Goal: Transaction & Acquisition: Book appointment/travel/reservation

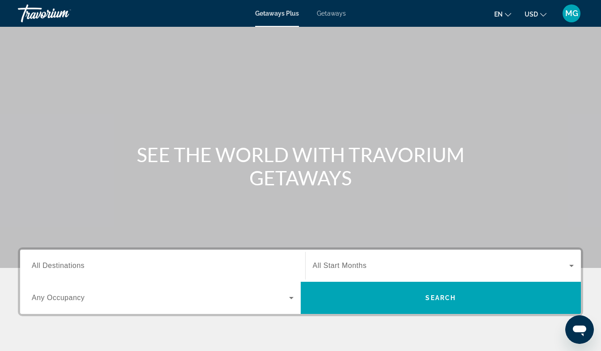
click at [59, 267] on span "All Destinations" at bounding box center [58, 266] width 53 height 8
click at [59, 267] on input "Destination All Destinations" at bounding box center [163, 266] width 262 height 11
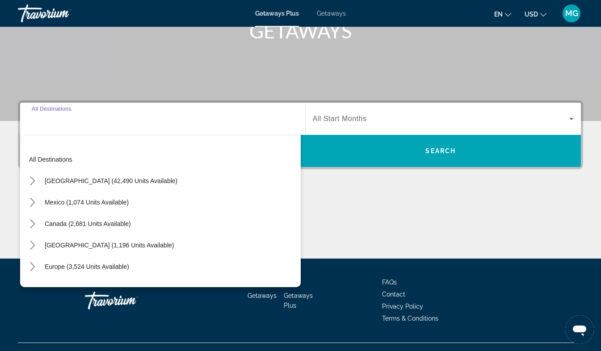
scroll to position [164, 0]
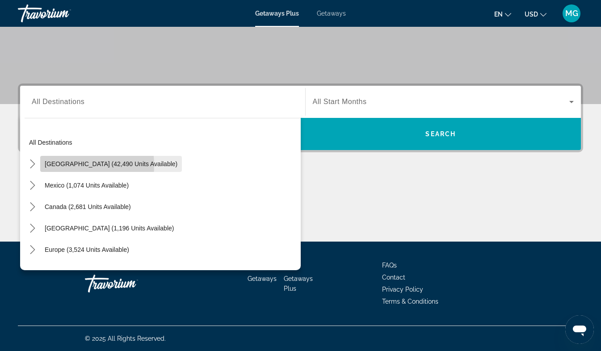
click at [67, 165] on span "United States (42,490 units available)" at bounding box center [111, 163] width 133 height 7
type input "**********"
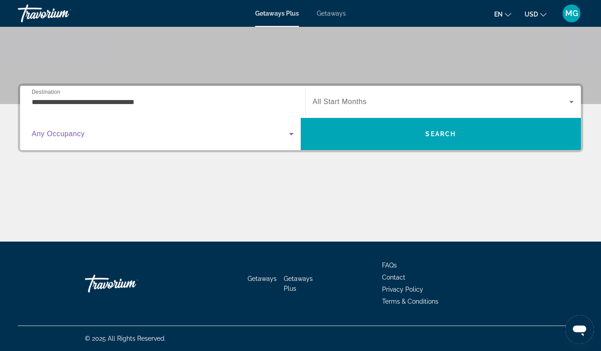
click at [289, 135] on icon "Search widget" at bounding box center [291, 134] width 11 height 11
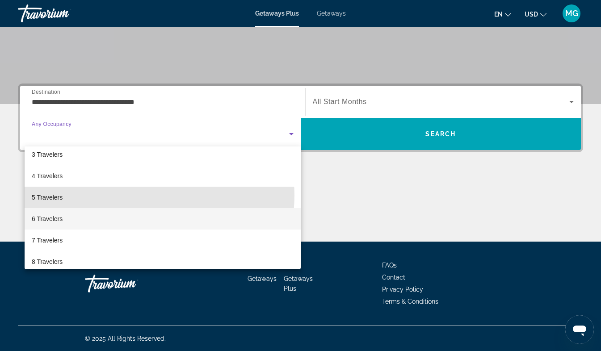
scroll to position [50, 0]
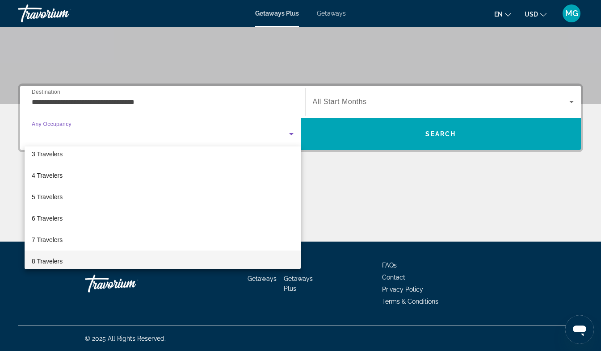
click at [86, 259] on mat-option "8 Travelers" at bounding box center [163, 260] width 276 height 21
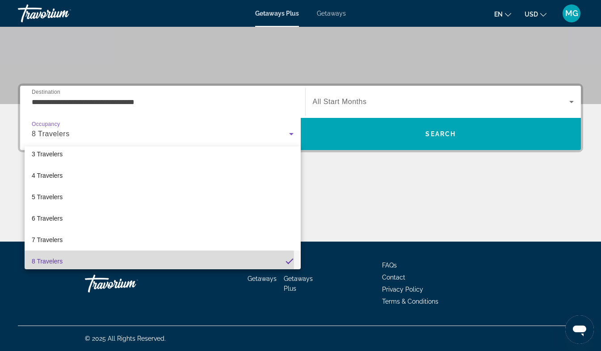
scroll to position [52, 0]
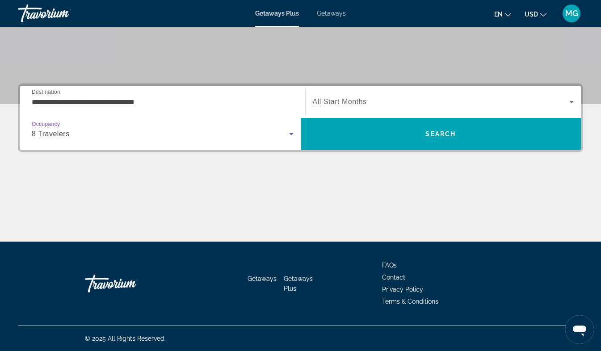
click at [572, 101] on icon "Search widget" at bounding box center [571, 102] width 4 height 2
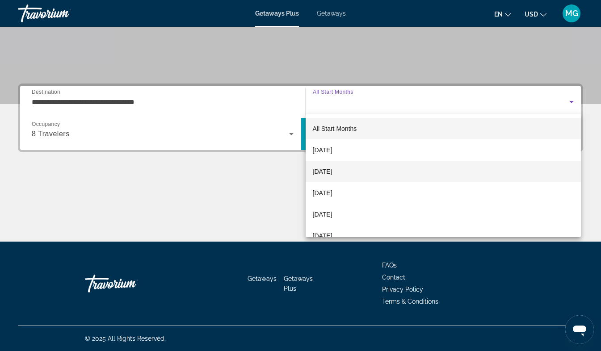
click at [332, 173] on span "[DATE]" at bounding box center [323, 171] width 20 height 11
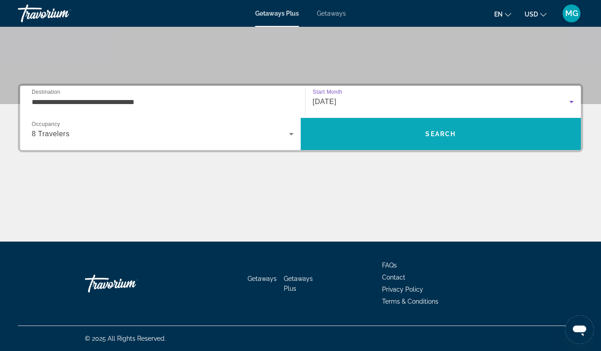
click at [450, 135] on span "Search" at bounding box center [440, 133] width 30 height 7
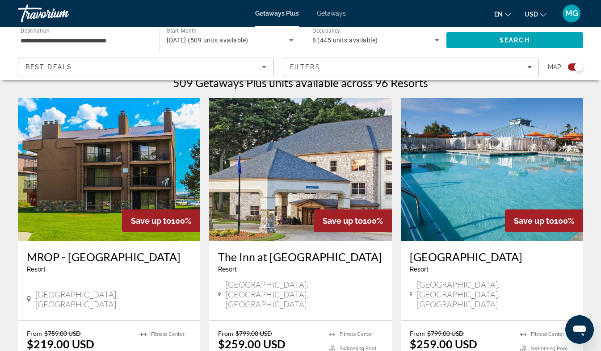
scroll to position [291, 0]
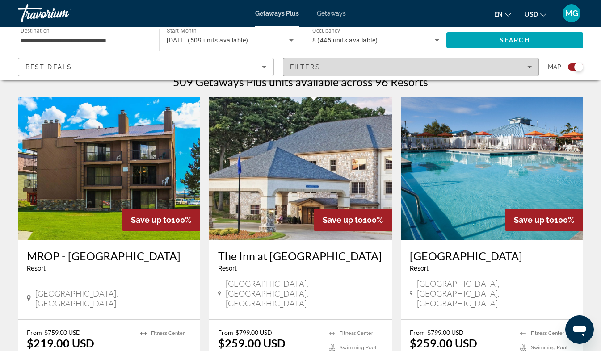
click at [528, 74] on span "Filters" at bounding box center [410, 66] width 255 height 21
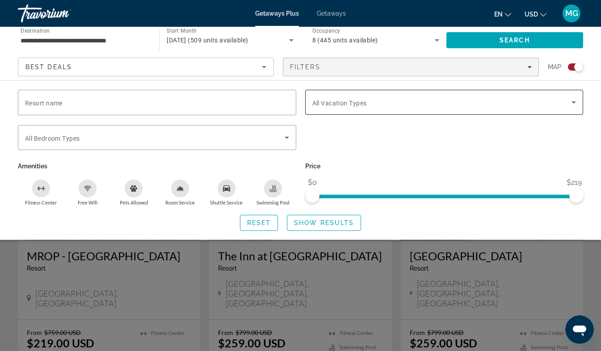
click at [568, 104] on span "Search widget" at bounding box center [441, 102] width 259 height 11
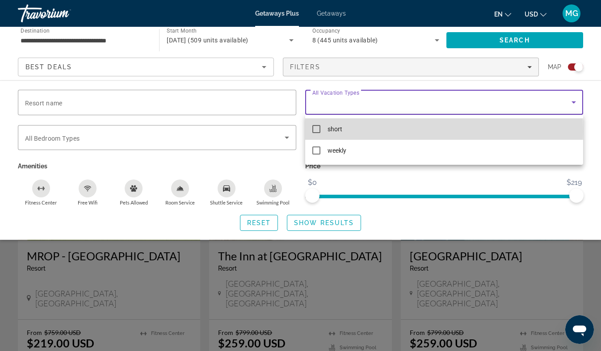
click at [326, 131] on mat-option "short" at bounding box center [444, 128] width 278 height 21
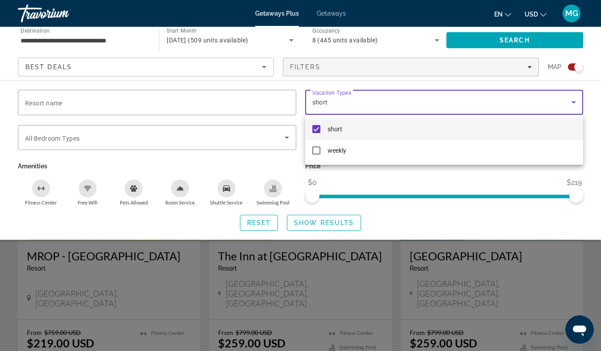
click at [536, 222] on div at bounding box center [300, 175] width 601 height 351
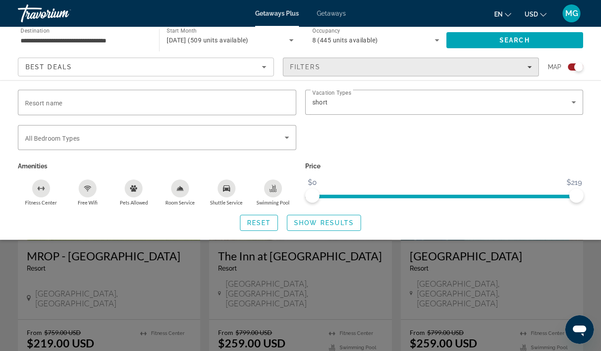
click at [528, 69] on icon "Filters" at bounding box center [529, 67] width 4 height 4
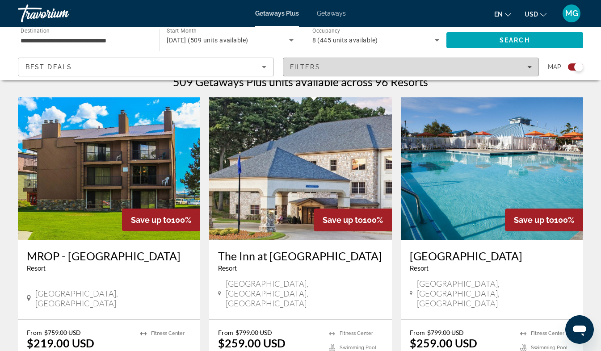
click at [530, 69] on icon "Filters" at bounding box center [529, 67] width 4 height 4
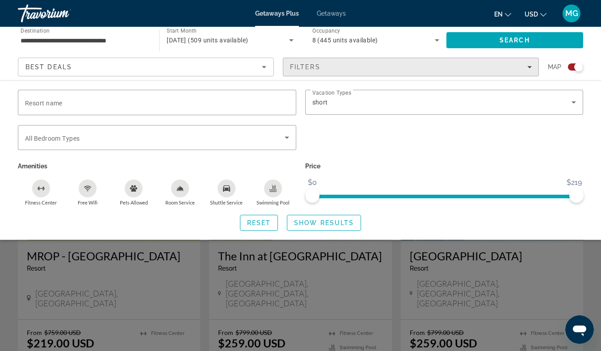
click at [529, 68] on icon "Filters" at bounding box center [529, 67] width 4 height 4
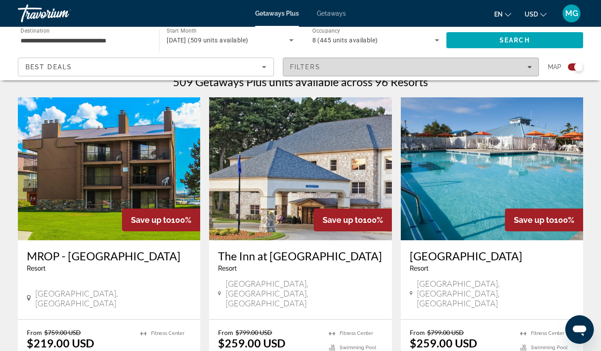
click at [527, 66] on icon "Filters" at bounding box center [529, 67] width 4 height 4
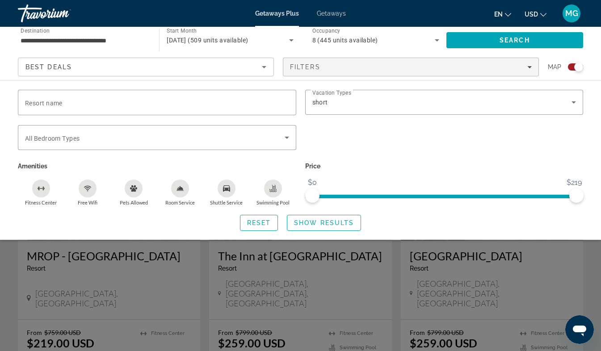
click at [265, 67] on icon "Sort by" at bounding box center [264, 67] width 11 height 11
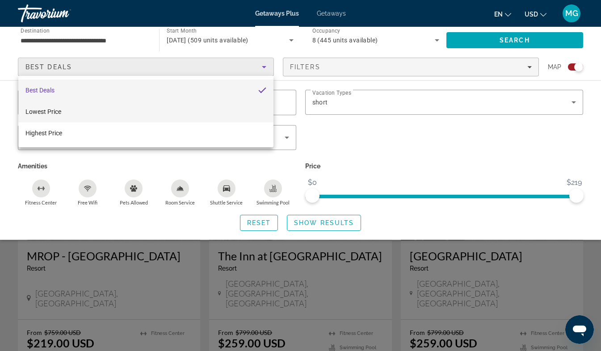
click at [54, 111] on span "Lowest Price" at bounding box center [43, 111] width 36 height 7
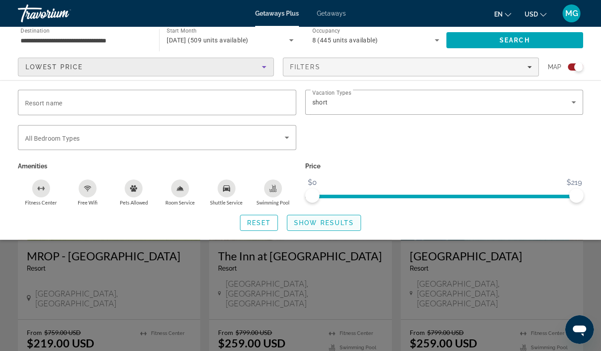
click at [334, 224] on span "Show Results" at bounding box center [324, 222] width 60 height 7
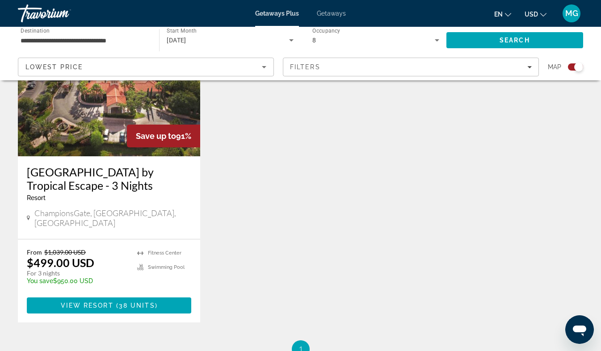
scroll to position [376, 0]
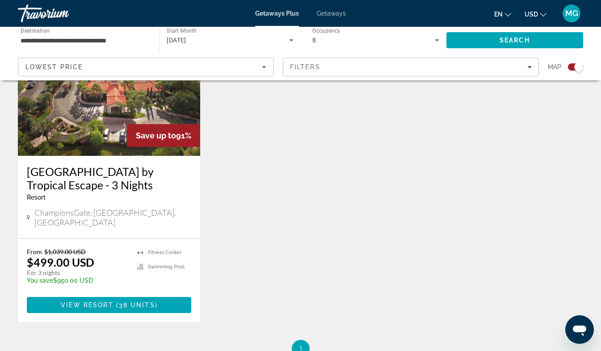
click at [263, 70] on icon "Sort by" at bounding box center [264, 67] width 11 height 11
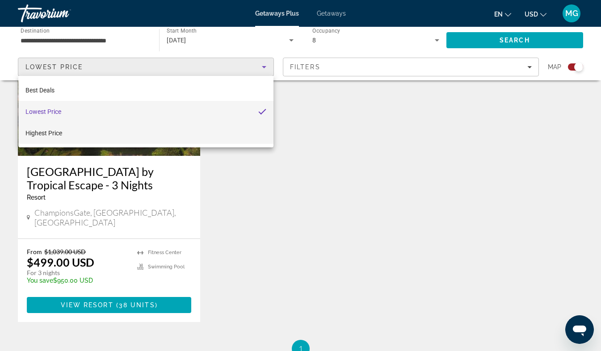
click at [54, 132] on span "Highest Price" at bounding box center [43, 132] width 37 height 7
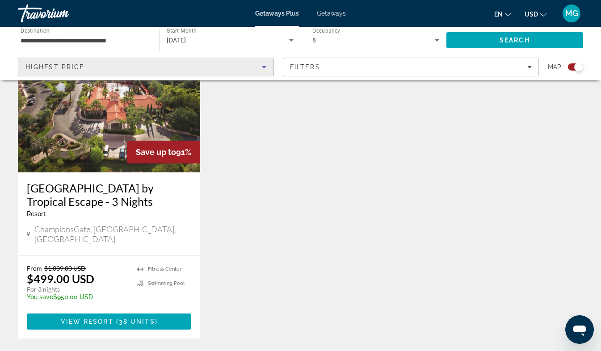
scroll to position [357, 0]
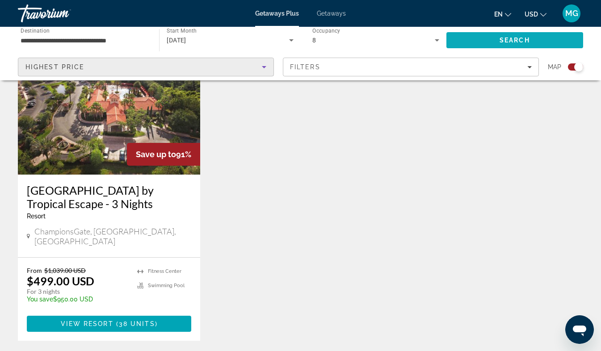
click at [512, 40] on span "Search" at bounding box center [514, 40] width 30 height 7
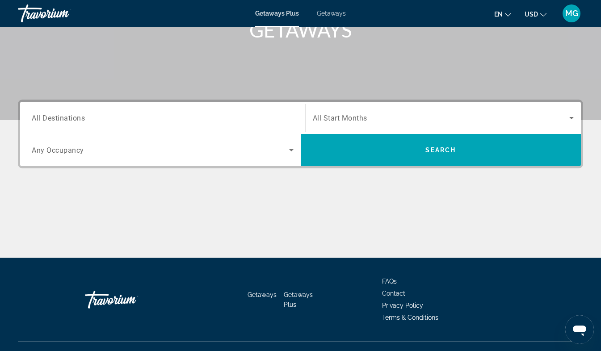
scroll to position [164, 0]
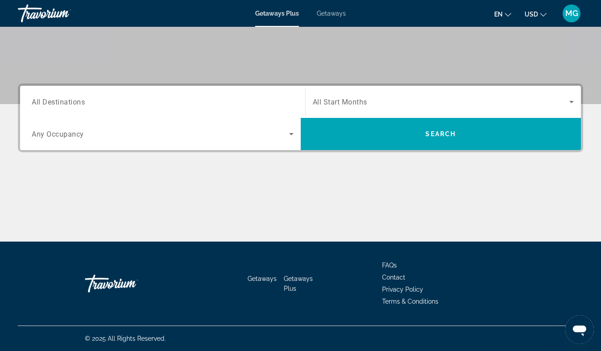
click at [291, 134] on icon "Search widget" at bounding box center [291, 134] width 4 height 2
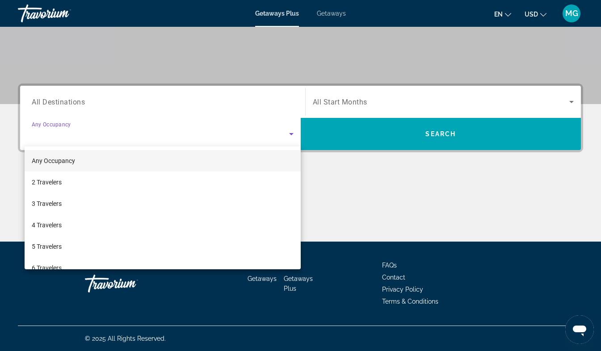
click at [90, 101] on div at bounding box center [300, 175] width 601 height 351
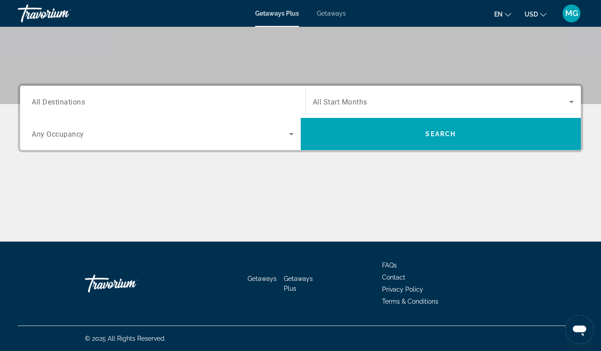
click at [81, 101] on span "All Destinations" at bounding box center [58, 101] width 53 height 8
click at [81, 101] on input "Destination All Destinations" at bounding box center [163, 102] width 262 height 11
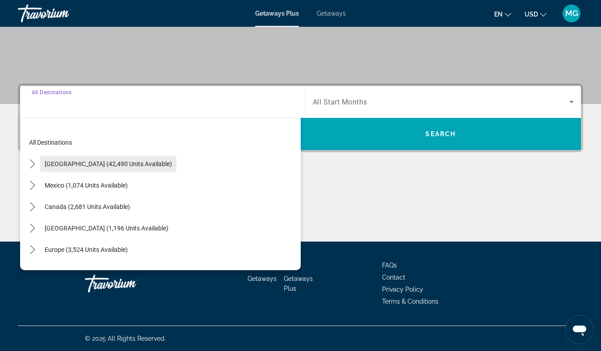
click at [109, 163] on span "United States (42,490 units available)" at bounding box center [108, 163] width 127 height 7
type input "**********"
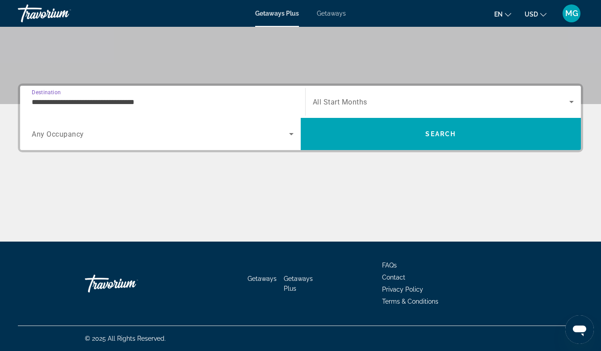
click at [80, 138] on span "Search widget" at bounding box center [160, 134] width 257 height 11
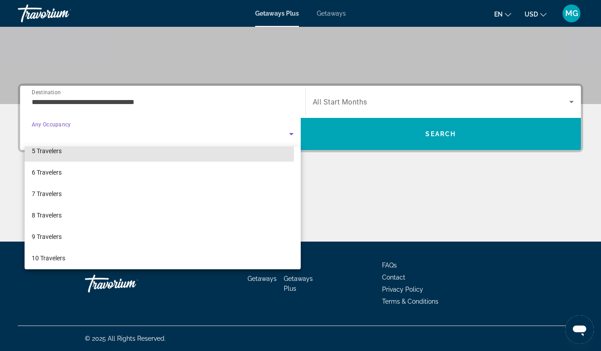
scroll to position [96, 0]
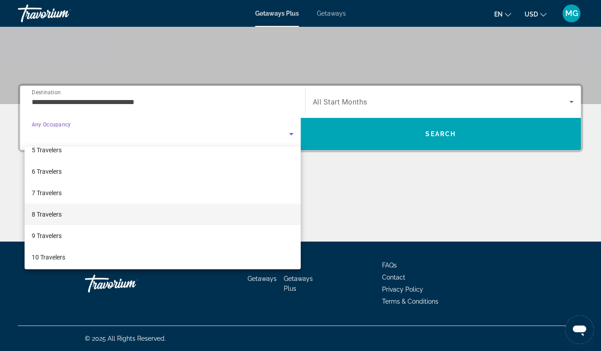
click at [58, 212] on span "8 Travelers" at bounding box center [47, 214] width 30 height 11
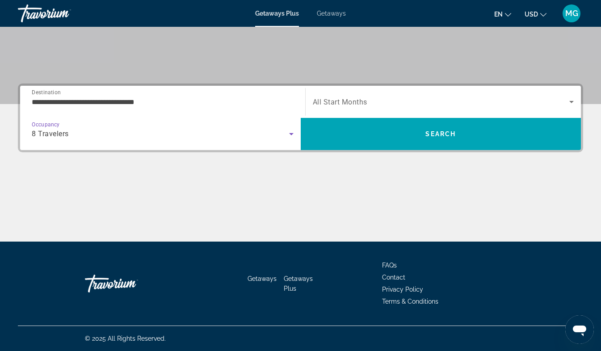
click at [566, 101] on icon "Search widget" at bounding box center [571, 101] width 11 height 11
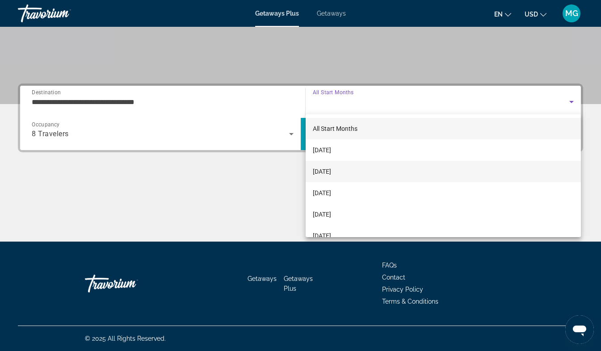
click at [331, 173] on span "[DATE]" at bounding box center [322, 171] width 18 height 11
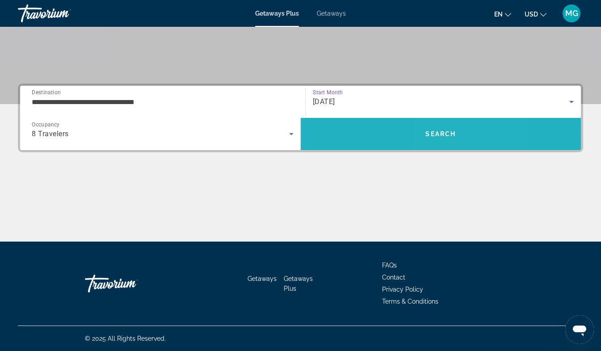
click at [445, 134] on span "Search" at bounding box center [440, 133] width 30 height 7
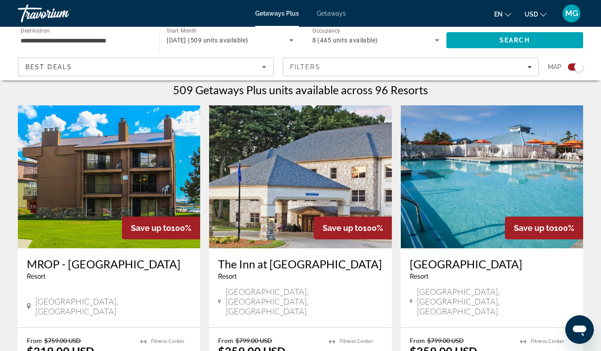
scroll to position [285, 0]
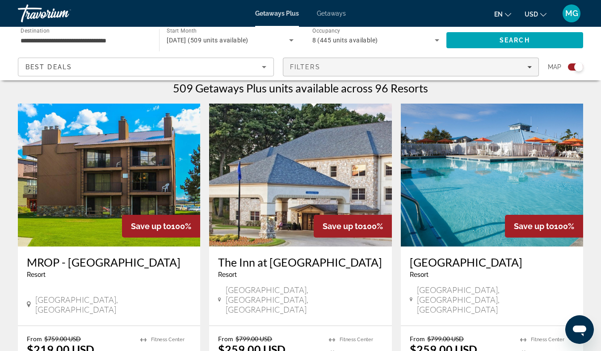
click at [526, 71] on span "Filters" at bounding box center [410, 66] width 255 height 21
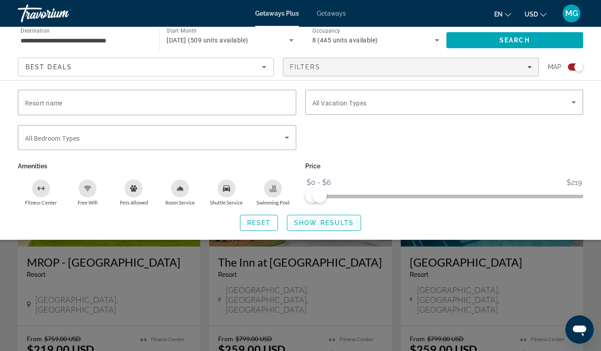
click at [327, 219] on span "Show Results" at bounding box center [324, 222] width 60 height 7
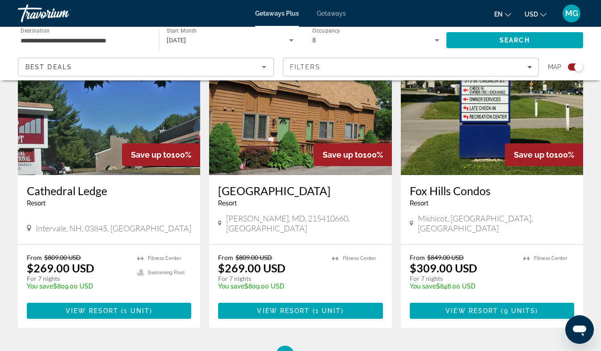
scroll to position [1437, 0]
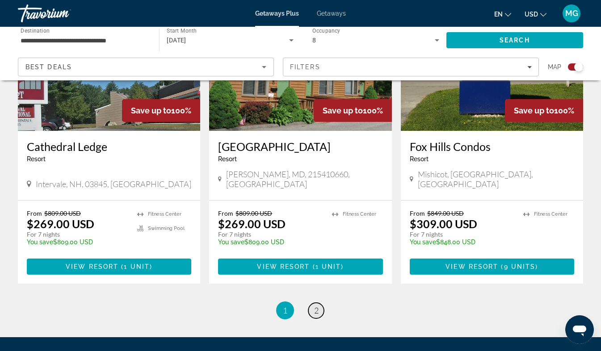
click at [317, 305] on span "2" at bounding box center [316, 310] width 4 height 10
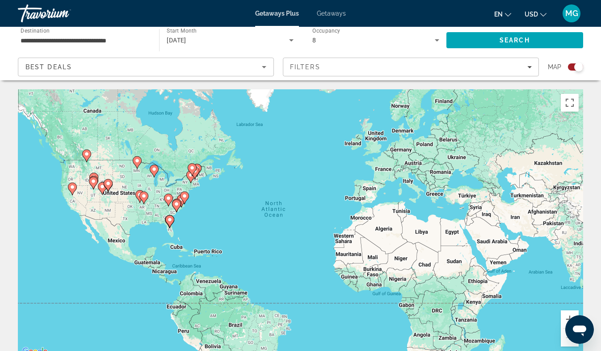
click at [291, 40] on icon "Search widget" at bounding box center [291, 40] width 4 height 2
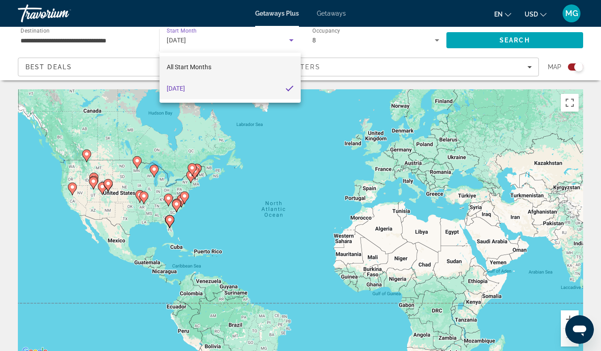
click at [198, 68] on span "All Start Months" at bounding box center [189, 66] width 45 height 7
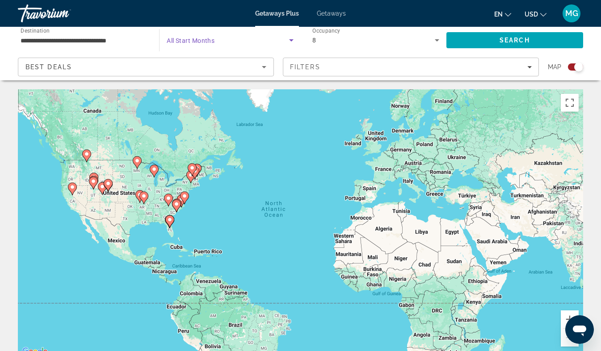
click at [292, 40] on icon "Search widget" at bounding box center [291, 40] width 4 height 2
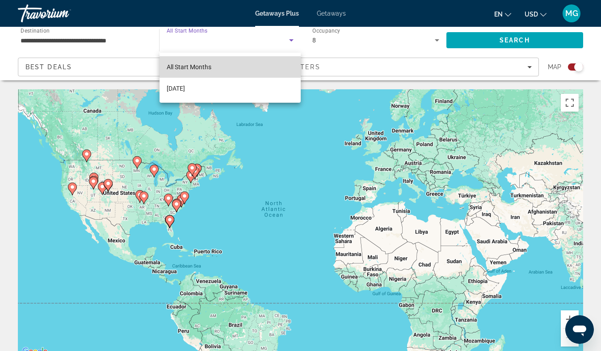
click at [210, 67] on span "All Start Months" at bounding box center [189, 66] width 45 height 7
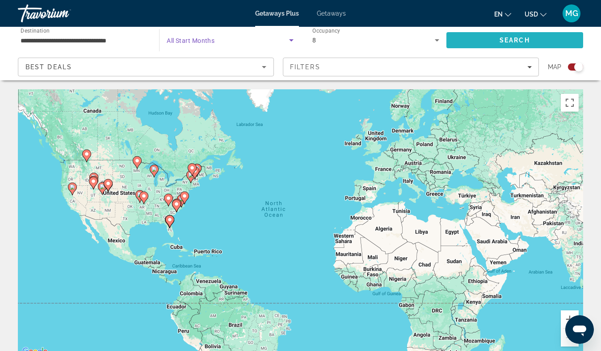
click at [526, 38] on span "Search" at bounding box center [514, 40] width 30 height 7
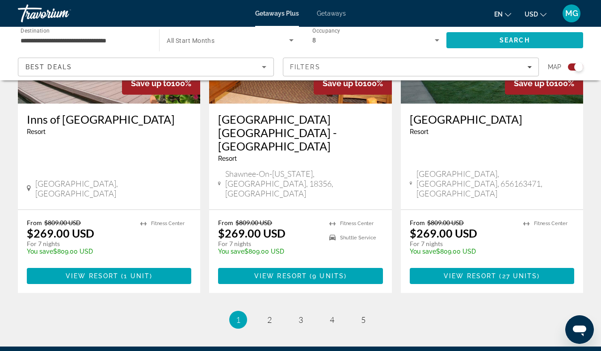
scroll to position [1415, 0]
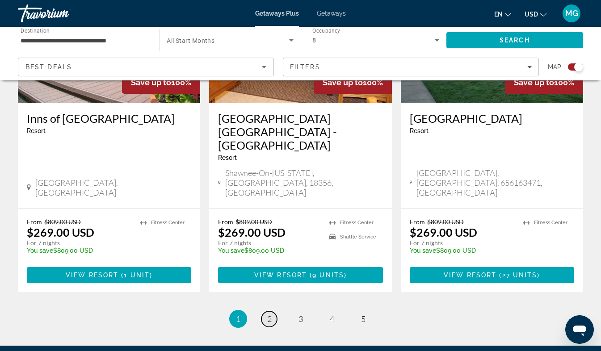
click at [276, 311] on link "page 2" at bounding box center [269, 319] width 16 height 16
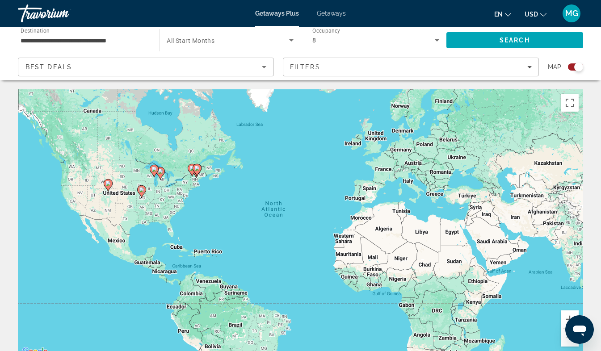
click at [133, 37] on input "**********" at bounding box center [84, 40] width 127 height 11
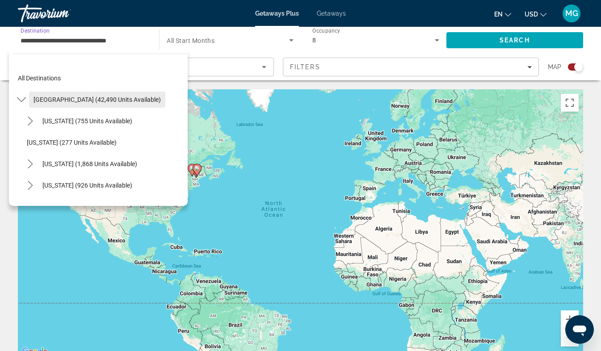
click at [83, 100] on span "United States (42,490 units available)" at bounding box center [96, 99] width 127 height 7
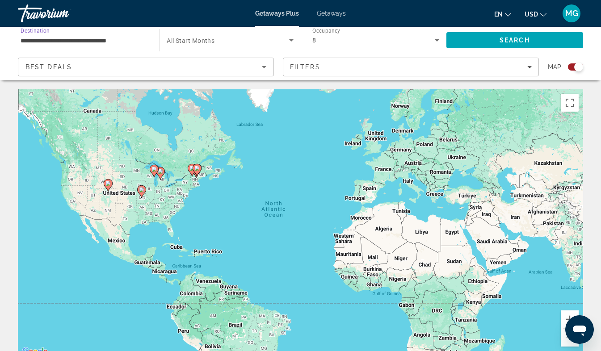
click at [291, 40] on icon "Search widget" at bounding box center [291, 40] width 4 height 2
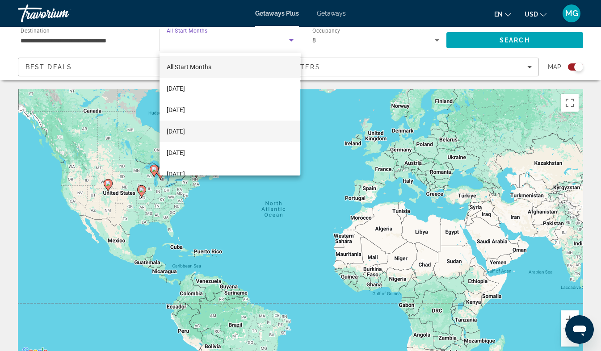
click at [185, 134] on span "December 2025" at bounding box center [176, 131] width 18 height 11
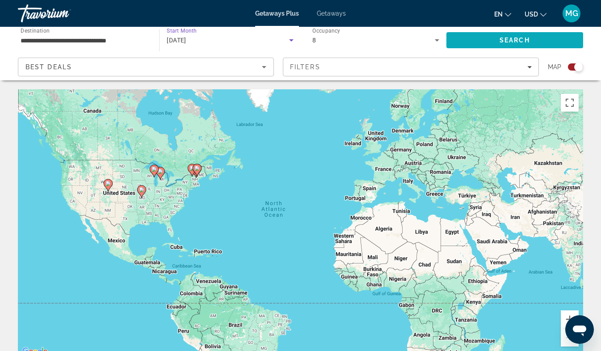
click at [522, 40] on span "Search" at bounding box center [514, 40] width 30 height 7
click at [336, 15] on span "Getaways" at bounding box center [331, 13] width 29 height 7
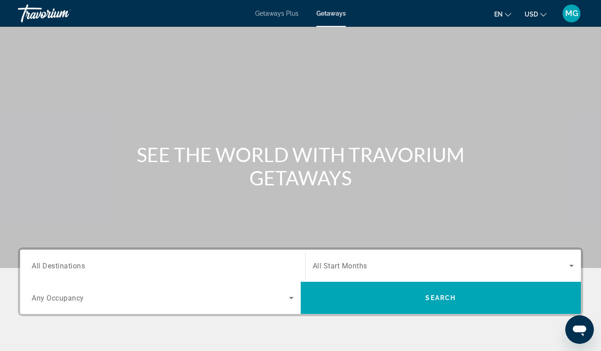
click at [79, 265] on span "All Destinations" at bounding box center [58, 265] width 53 height 8
click at [79, 265] on input "Destination All Destinations" at bounding box center [163, 266] width 262 height 11
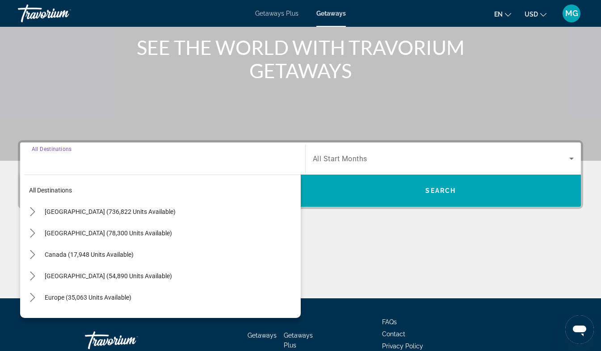
scroll to position [164, 0]
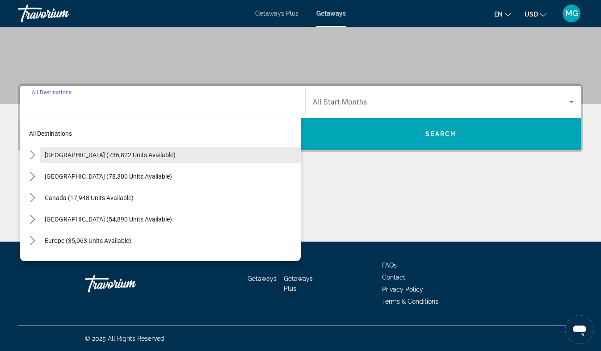
click at [130, 154] on span "United States (736,822 units available)" at bounding box center [110, 154] width 131 height 7
type input "**********"
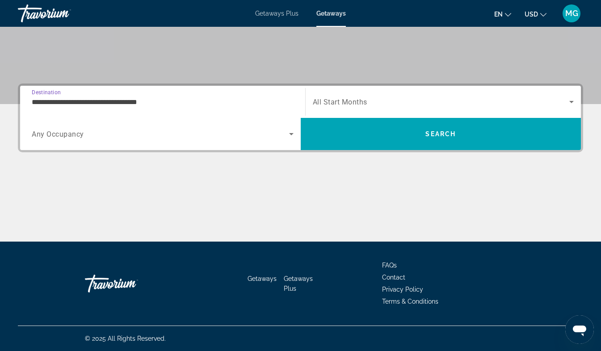
click at [291, 134] on icon "Search widget" at bounding box center [291, 134] width 4 height 2
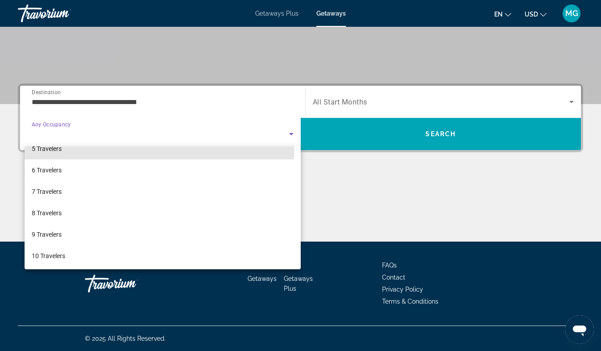
scroll to position [99, 0]
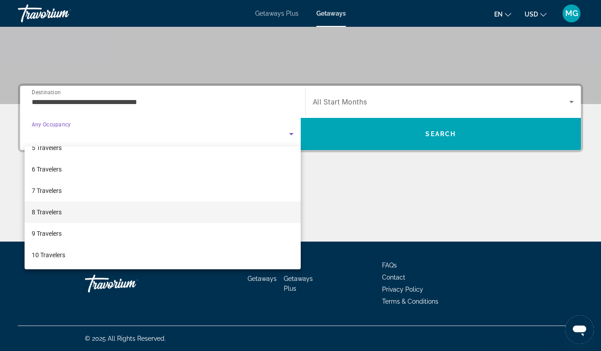
click at [63, 213] on mat-option "8 Travelers" at bounding box center [163, 211] width 276 height 21
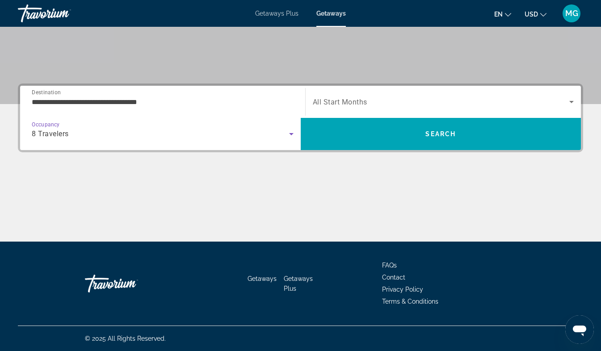
click at [571, 102] on icon "Search widget" at bounding box center [571, 102] width 4 height 2
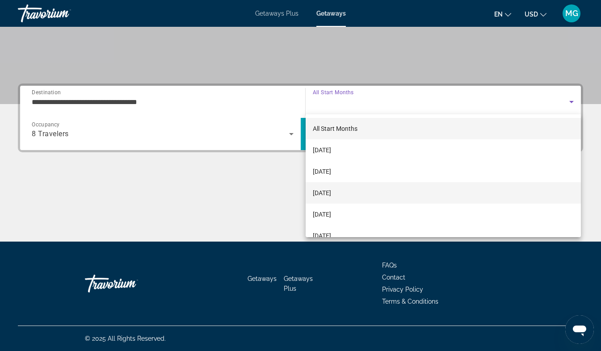
click at [331, 193] on span "December 2025" at bounding box center [322, 193] width 18 height 11
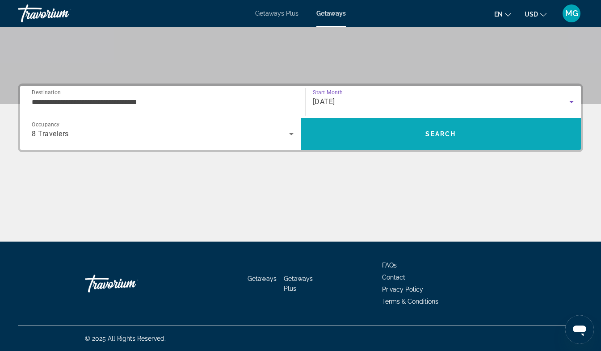
click at [442, 137] on span "Search" at bounding box center [440, 133] width 30 height 7
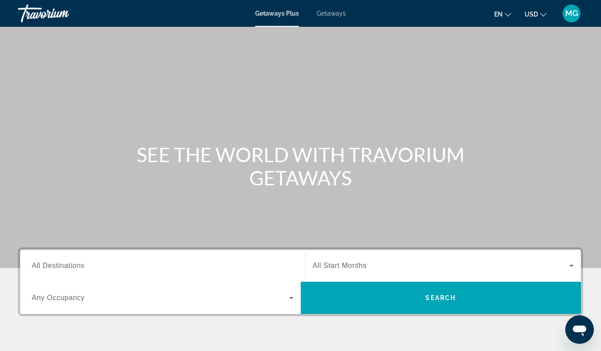
click at [77, 262] on span "All Destinations" at bounding box center [58, 266] width 53 height 8
click at [77, 262] on input "Destination All Destinations" at bounding box center [163, 266] width 262 height 11
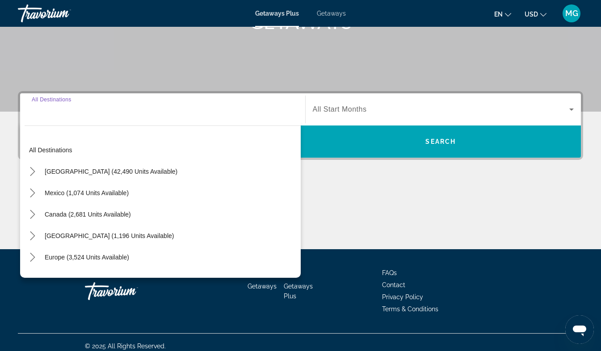
scroll to position [164, 0]
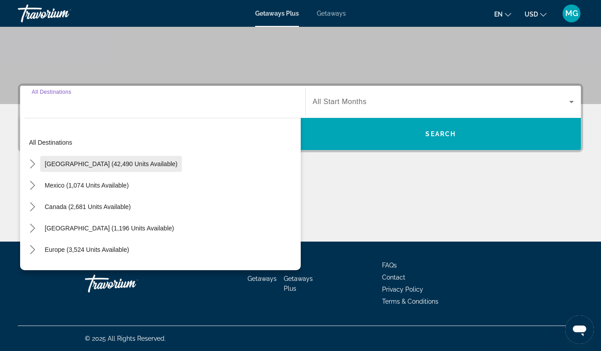
click at [133, 166] on span "United States (42,490 units available)" at bounding box center [111, 163] width 133 height 7
type input "**********"
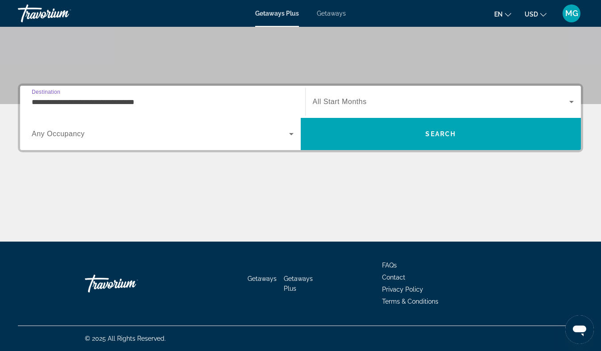
click at [291, 134] on icon "Search widget" at bounding box center [291, 134] width 4 height 2
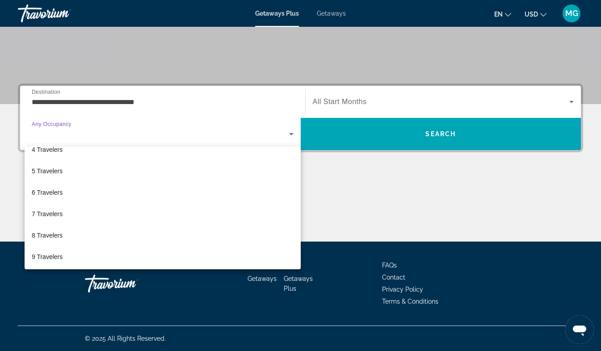
scroll to position [75, 0]
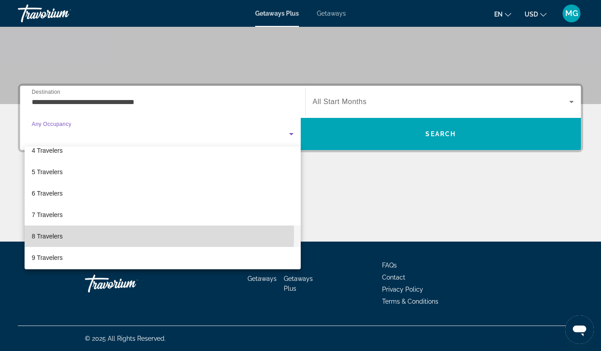
click at [72, 233] on mat-option "8 Travelers" at bounding box center [163, 235] width 276 height 21
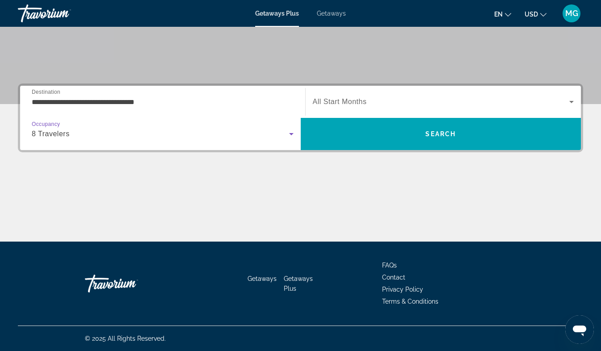
click at [571, 102] on icon "Search widget" at bounding box center [571, 102] width 4 height 2
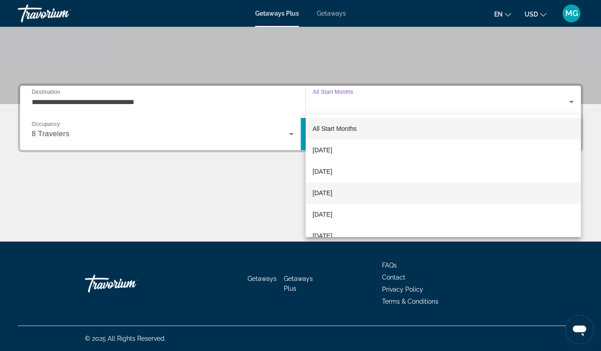
click at [332, 194] on span "December 2025" at bounding box center [323, 193] width 20 height 11
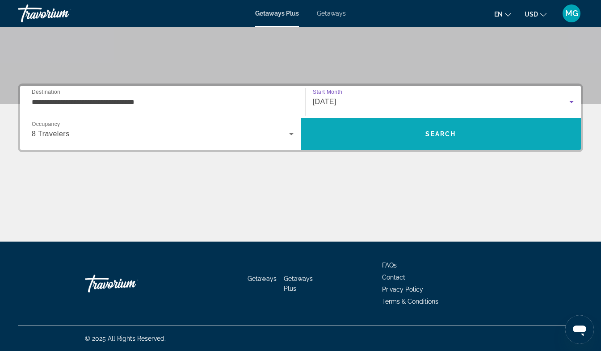
click at [462, 138] on span "Search" at bounding box center [441, 133] width 280 height 21
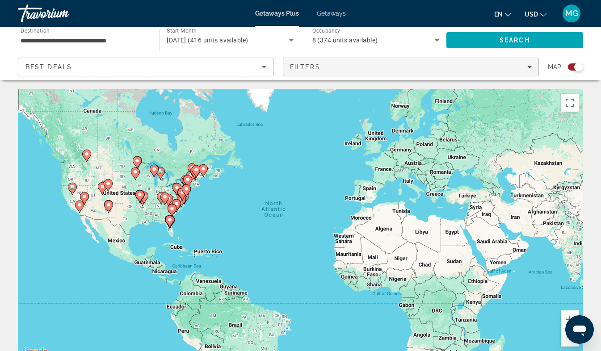
click at [529, 67] on icon "Filters" at bounding box center [529, 67] width 4 height 2
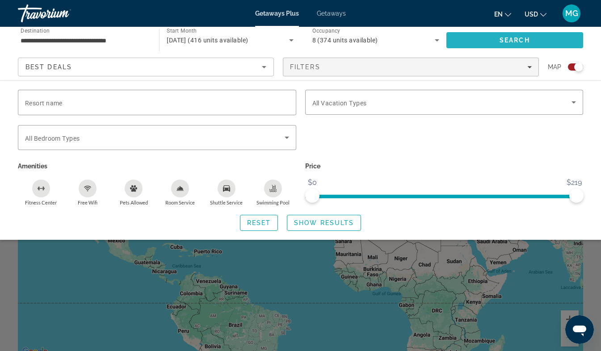
click at [530, 41] on span "Search" at bounding box center [514, 39] width 137 height 21
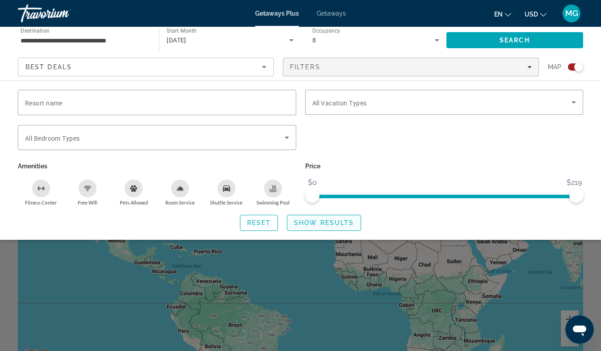
click at [323, 221] on span "Show Results" at bounding box center [324, 222] width 60 height 7
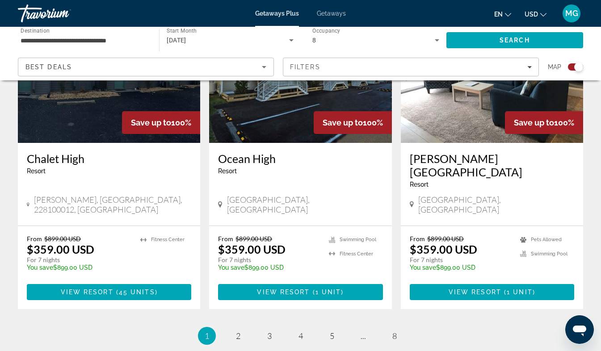
scroll to position [1402, 0]
click at [239, 331] on span "2" at bounding box center [238, 336] width 4 height 10
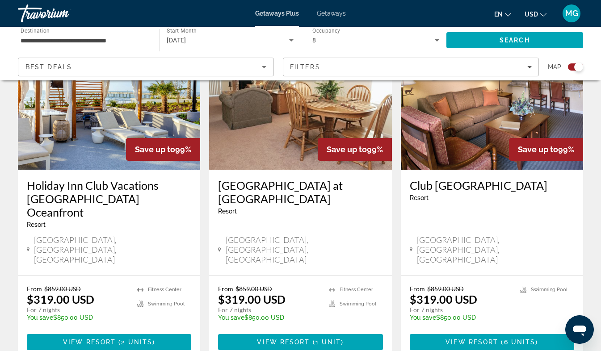
scroll to position [1373, 0]
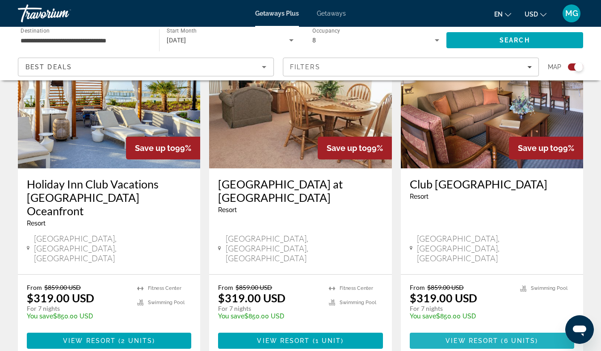
click at [507, 337] on span "6 units" at bounding box center [520, 340] width 32 height 7
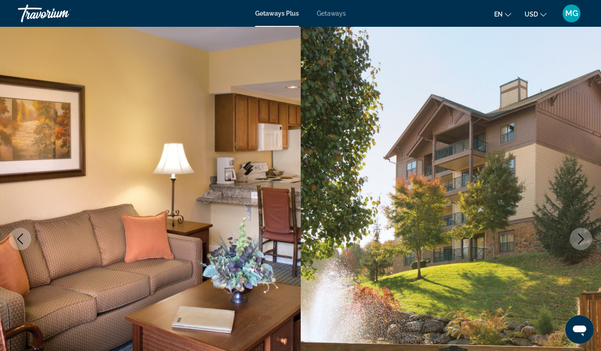
click at [582, 238] on icon "Next image" at bounding box center [581, 239] width 6 height 11
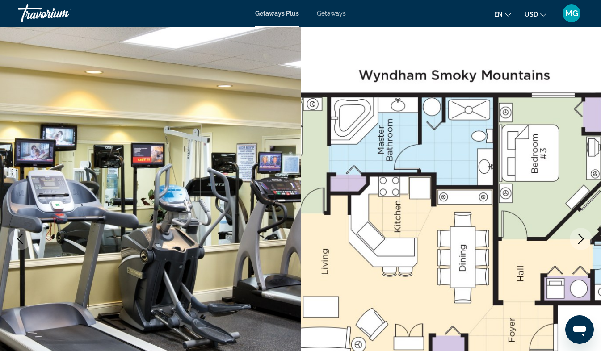
click at [577, 241] on icon "Next image" at bounding box center [580, 239] width 11 height 11
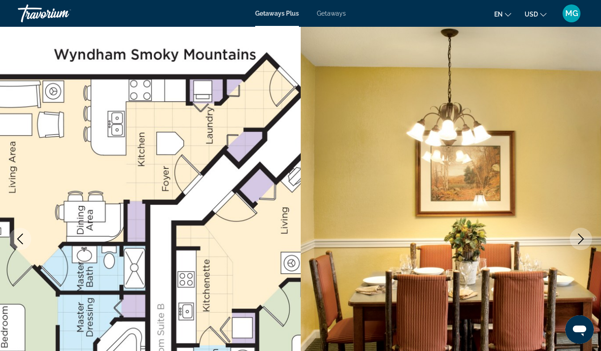
click at [580, 237] on icon "Next image" at bounding box center [580, 239] width 11 height 11
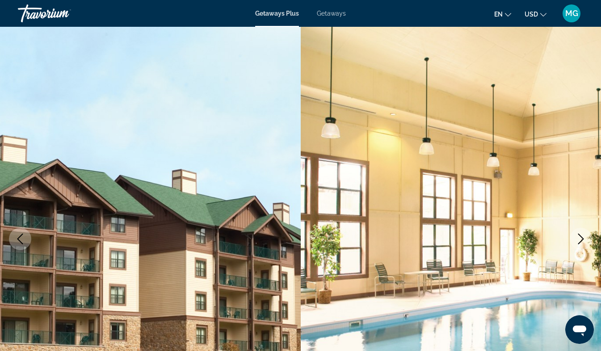
click at [577, 241] on icon "Next image" at bounding box center [580, 239] width 11 height 11
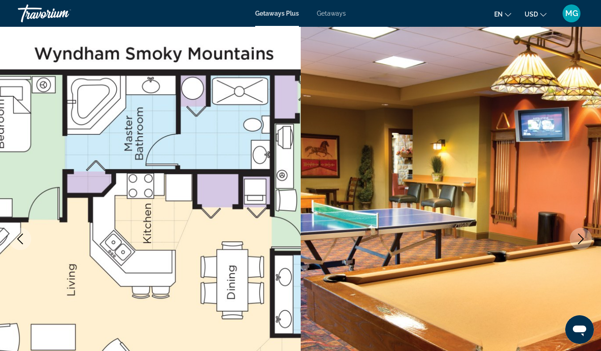
click at [578, 239] on icon "Next image" at bounding box center [580, 239] width 11 height 11
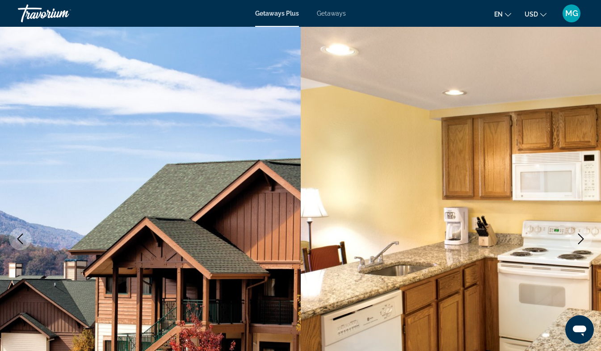
click at [580, 240] on icon "Next image" at bounding box center [580, 239] width 11 height 11
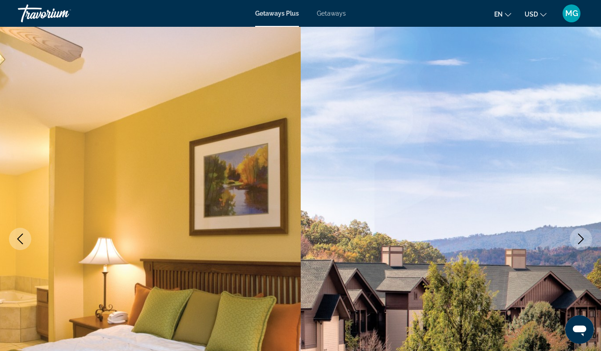
click at [580, 238] on icon "Next image" at bounding box center [580, 239] width 11 height 11
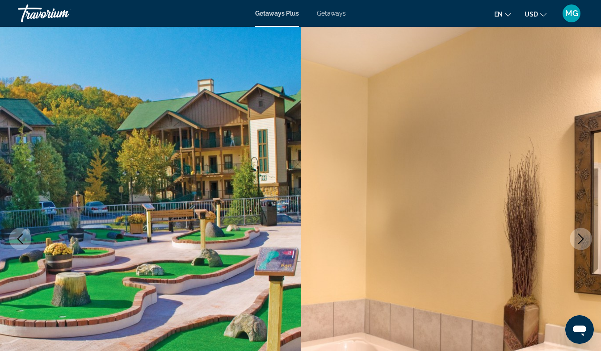
click at [577, 241] on icon "Next image" at bounding box center [580, 239] width 11 height 11
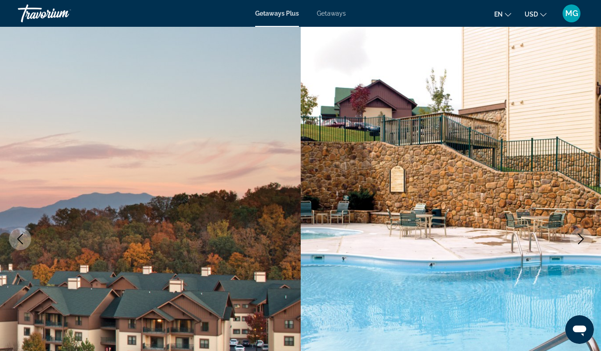
click at [578, 237] on icon "Next image" at bounding box center [580, 239] width 11 height 11
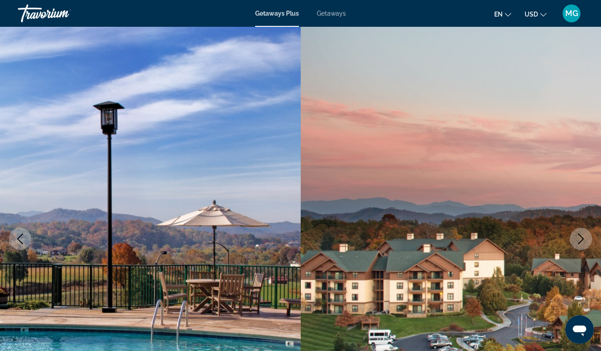
click at [577, 239] on icon "Next image" at bounding box center [580, 239] width 11 height 11
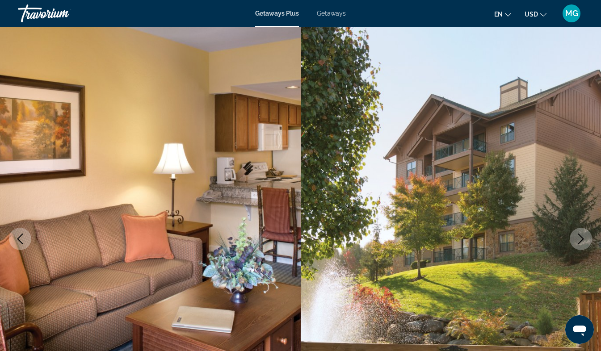
click at [577, 237] on icon "Next image" at bounding box center [580, 239] width 11 height 11
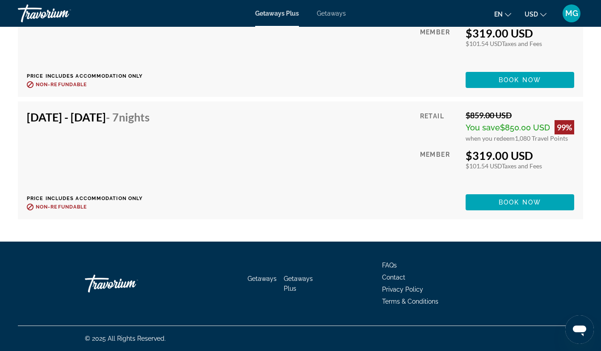
scroll to position [2149, 0]
click at [521, 206] on span "Book now" at bounding box center [519, 202] width 42 height 7
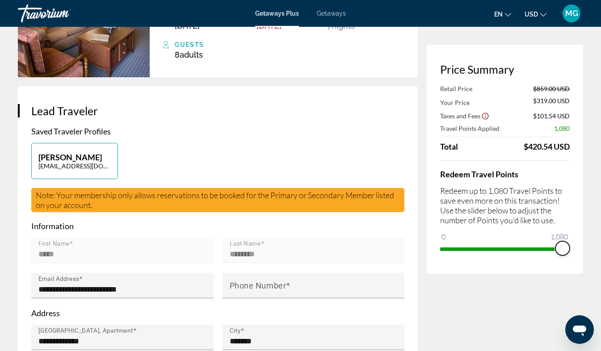
scroll to position [119, 0]
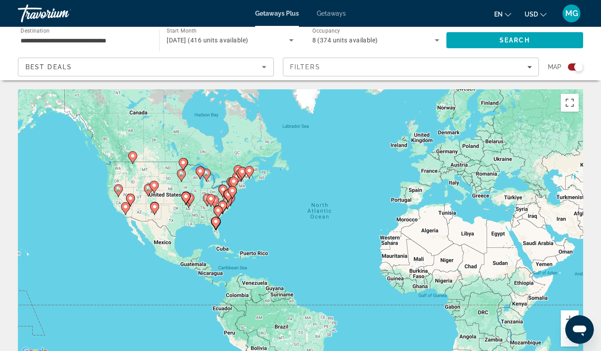
click at [118, 188] on image "Main content" at bounding box center [118, 188] width 5 height 5
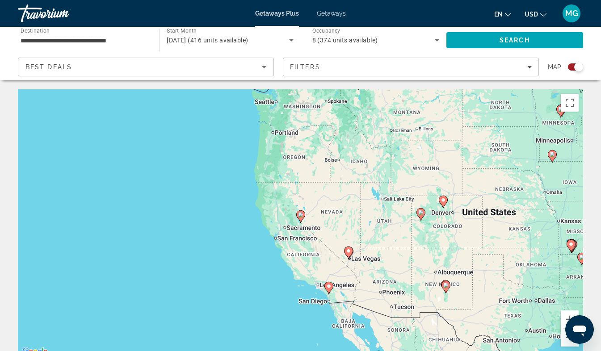
click at [348, 250] on image "Main content" at bounding box center [348, 250] width 5 height 5
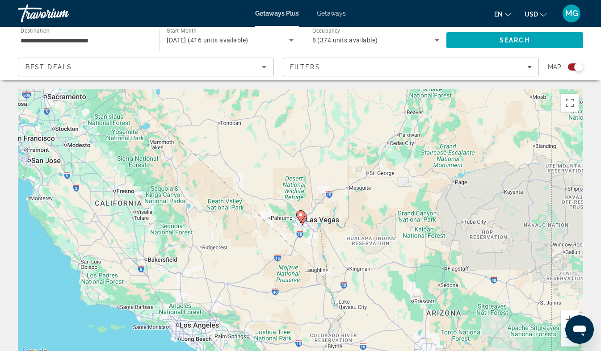
click at [304, 216] on icon "Main content" at bounding box center [300, 217] width 8 height 12
type input "**********"
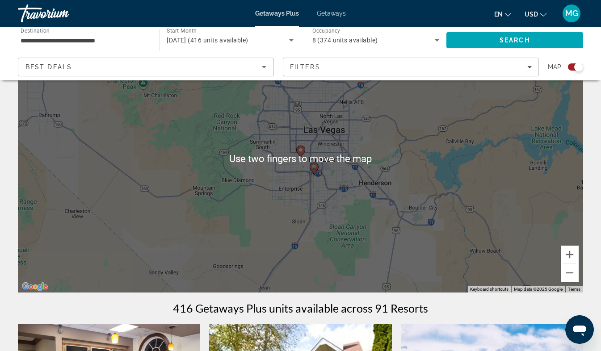
scroll to position [36, 0]
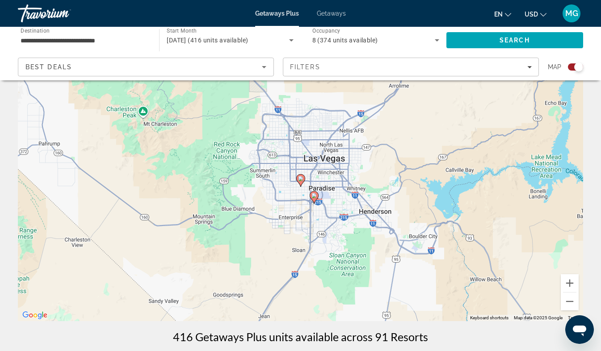
click at [300, 178] on image "Main content" at bounding box center [300, 178] width 5 height 5
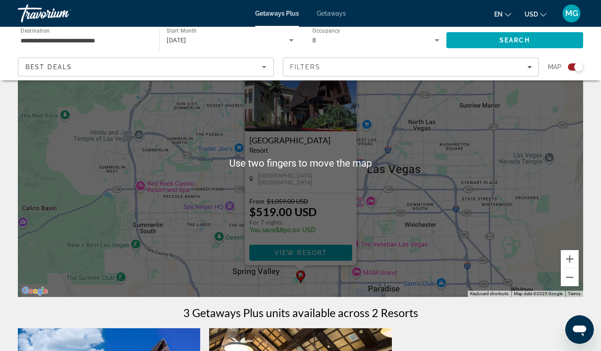
scroll to position [59, 0]
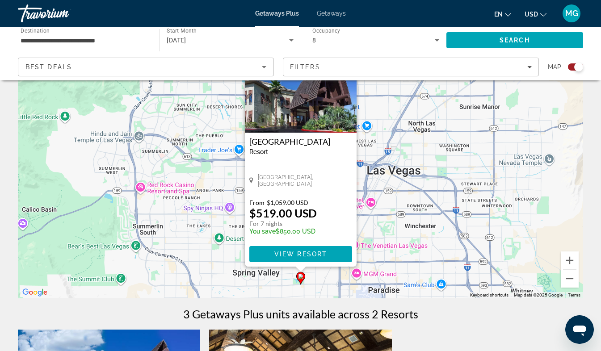
click at [380, 228] on div "To navigate, press the arrow keys. To activate drag with keyboard, press Alt + …" at bounding box center [300, 164] width 565 height 268
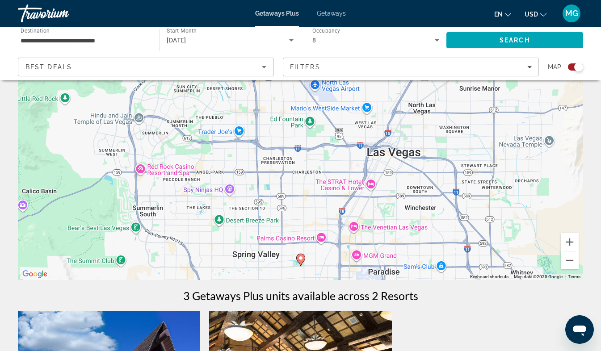
scroll to position [77, 0]
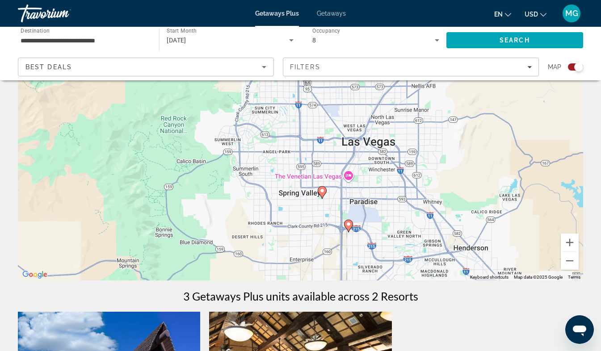
click at [345, 225] on icon "Main content" at bounding box center [348, 226] width 8 height 12
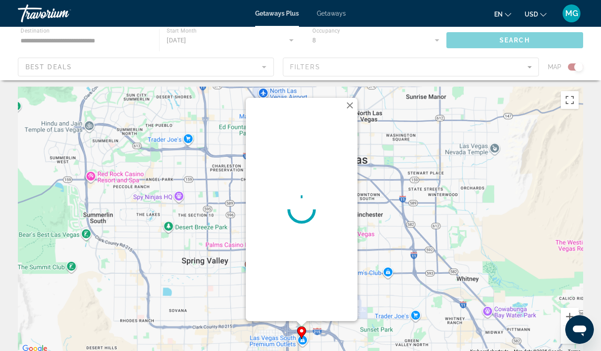
scroll to position [0, 0]
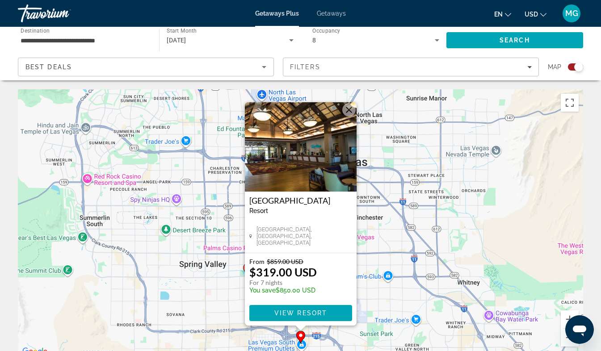
click at [351, 112] on button "Close" at bounding box center [348, 109] width 13 height 13
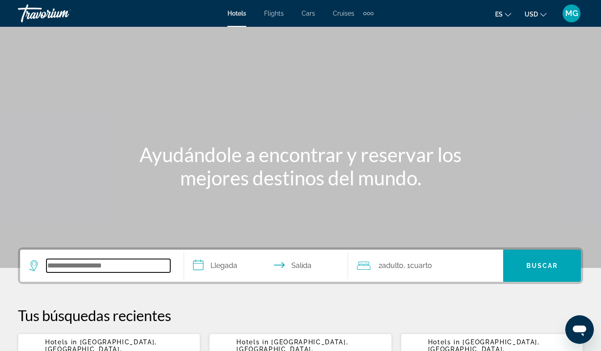
click at [81, 264] on input "Search hotel destination" at bounding box center [108, 265] width 124 height 13
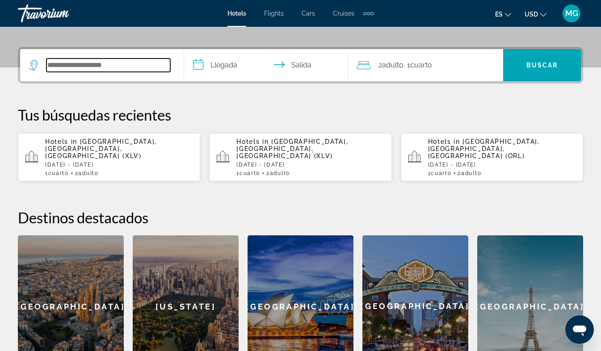
scroll to position [218, 0]
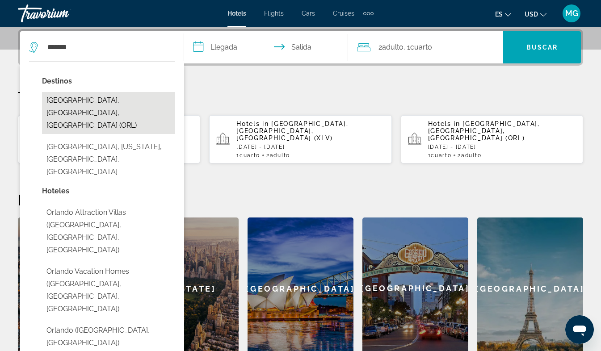
click at [110, 104] on button "[GEOGRAPHIC_DATA], [GEOGRAPHIC_DATA], [GEOGRAPHIC_DATA] (ORL)" at bounding box center [108, 113] width 133 height 42
type input "**********"
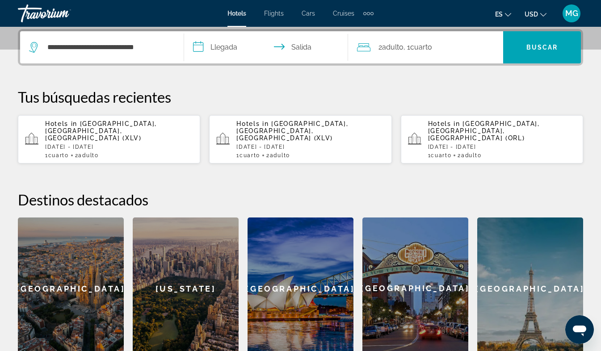
click at [228, 49] on input "**********" at bounding box center [267, 48] width 167 height 35
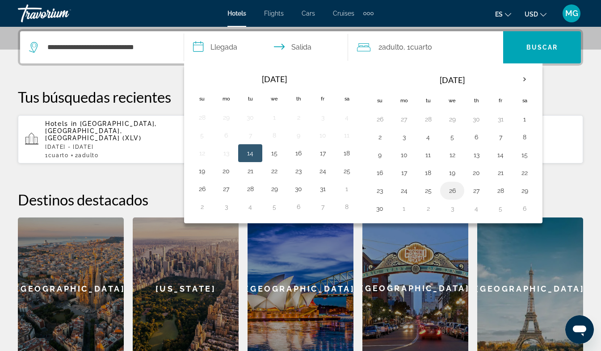
click at [455, 195] on button "26" at bounding box center [452, 190] width 14 height 13
click at [376, 211] on button "30" at bounding box center [379, 208] width 14 height 13
type input "**********"
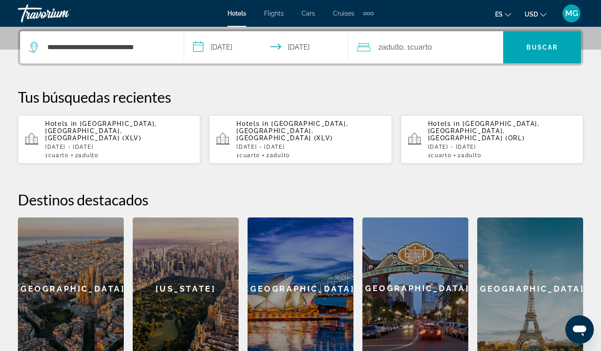
click at [403, 47] on span "Adulto" at bounding box center [392, 47] width 21 height 8
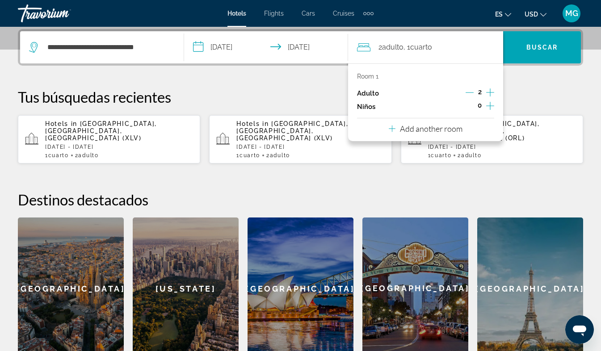
click at [493, 95] on icon "Increment adults" at bounding box center [490, 92] width 8 height 11
click at [493, 93] on icon "Increment adults" at bounding box center [490, 92] width 8 height 11
click at [492, 109] on icon "Increment children" at bounding box center [490, 105] width 8 height 11
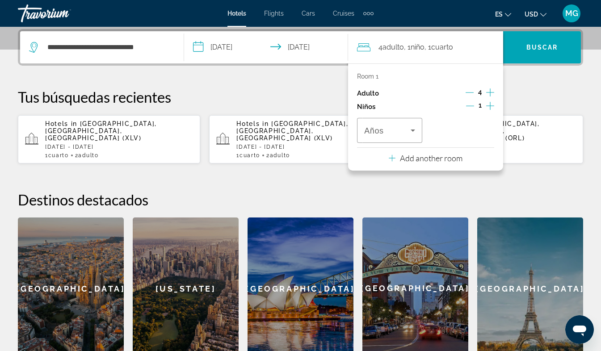
click at [490, 107] on icon "Increment children" at bounding box center [490, 105] width 8 height 11
click at [413, 130] on icon "Travelers: 4 adults, 2 children" at bounding box center [412, 130] width 4 height 2
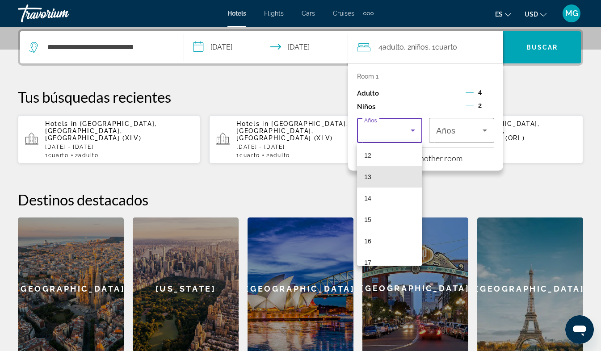
scroll to position [257, 0]
click at [376, 200] on mat-option "14" at bounding box center [389, 200] width 65 height 21
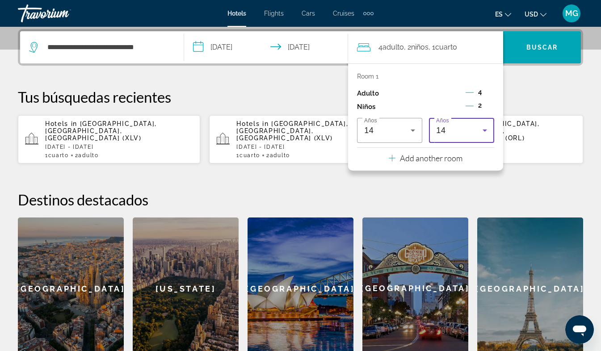
click at [484, 130] on icon "Travelers: 4 adults, 2 children" at bounding box center [484, 130] width 4 height 2
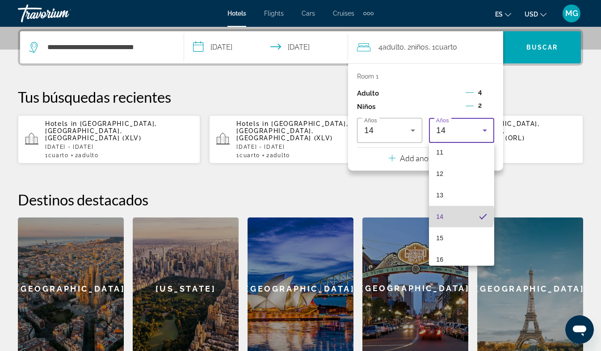
scroll to position [270, 0]
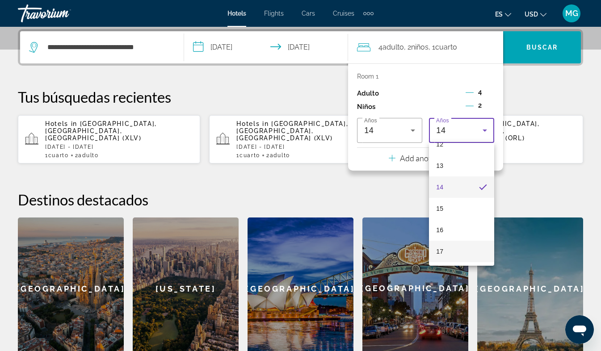
click at [452, 253] on mat-option "17" at bounding box center [461, 251] width 65 height 21
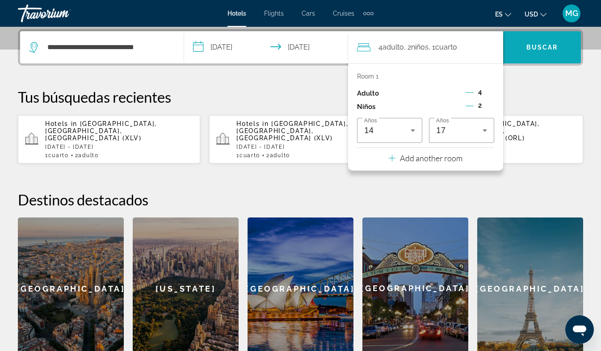
click at [540, 46] on span "Buscar" at bounding box center [542, 47] width 32 height 7
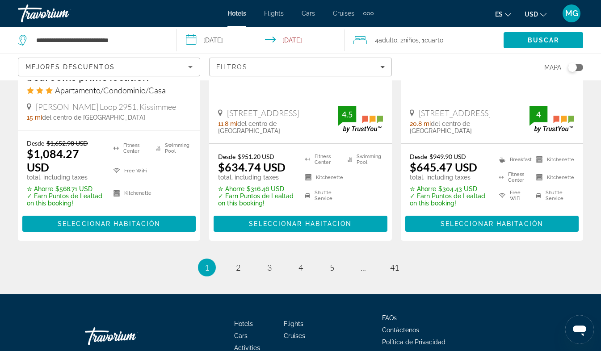
scroll to position [1274, 0]
click at [238, 263] on span "2" at bounding box center [238, 268] width 4 height 10
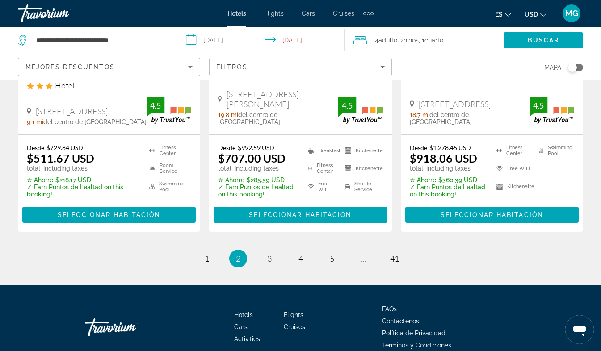
scroll to position [1323, 0]
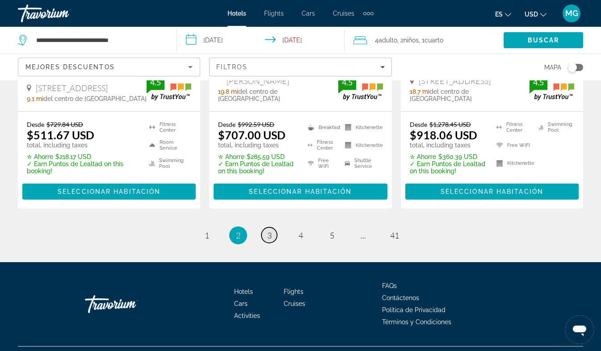
click at [269, 230] on span "3" at bounding box center [269, 235] width 4 height 10
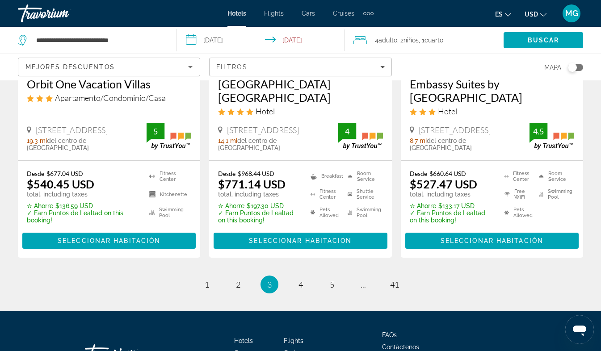
scroll to position [1264, 0]
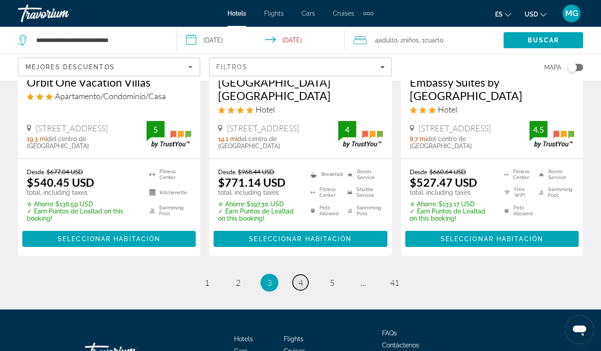
click at [301, 278] on span "4" at bounding box center [300, 283] width 4 height 10
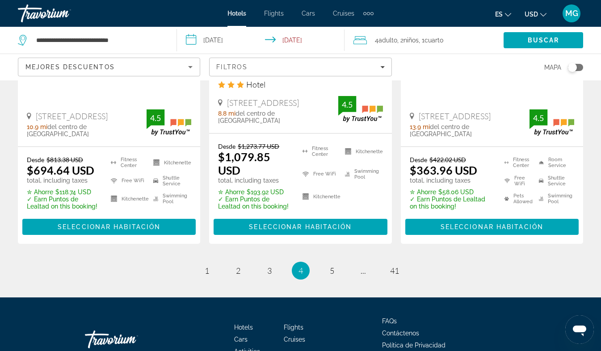
scroll to position [1298, 0]
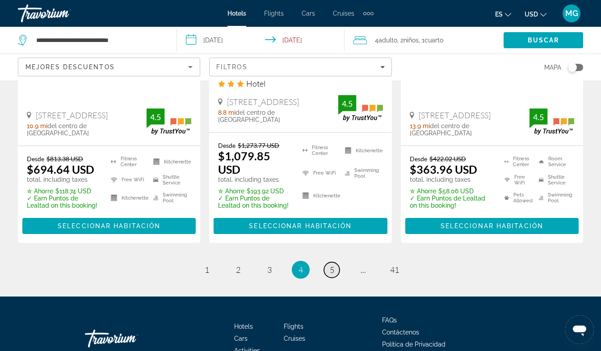
click at [335, 262] on link "page 5" at bounding box center [332, 270] width 16 height 16
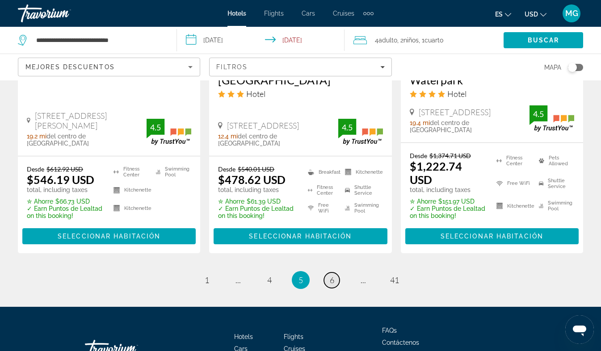
scroll to position [1302, 0]
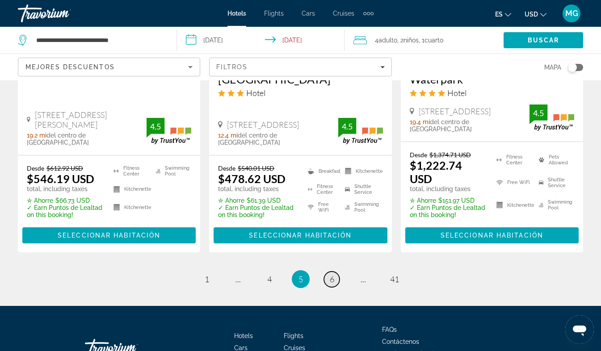
click at [333, 274] on span "6" at bounding box center [332, 279] width 4 height 10
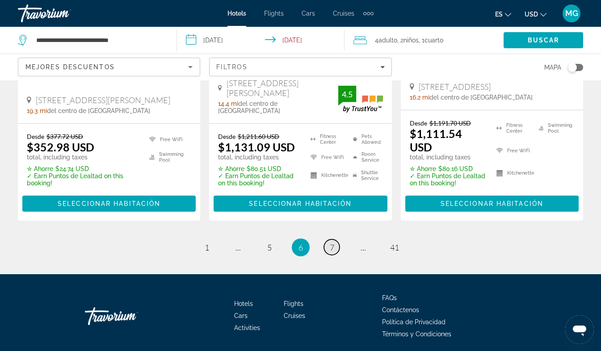
scroll to position [1285, 0]
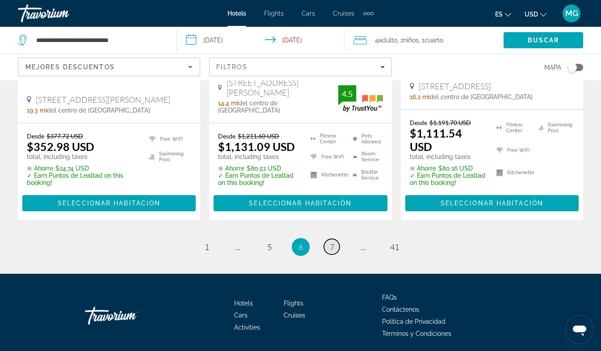
click at [334, 242] on span "7" at bounding box center [332, 247] width 4 height 10
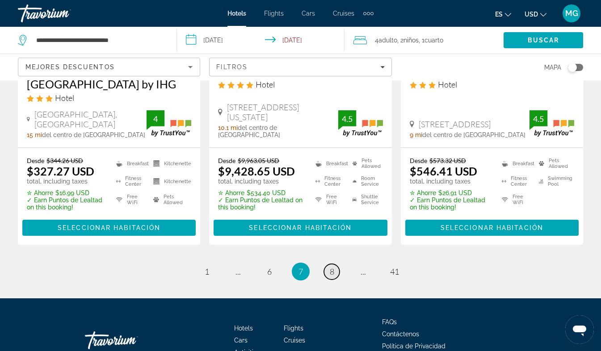
scroll to position [1324, 0]
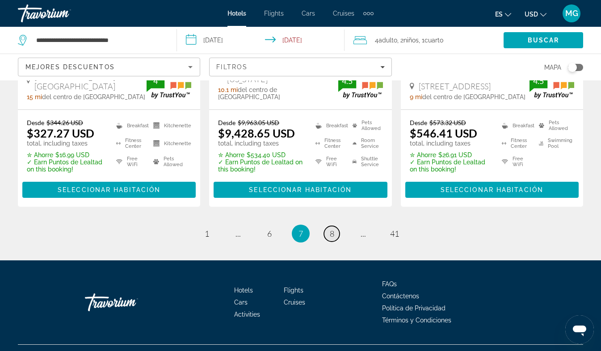
click at [331, 229] on span "8" at bounding box center [332, 234] width 4 height 10
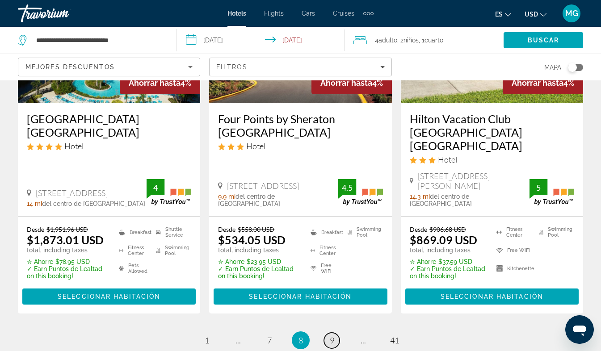
scroll to position [1228, 0]
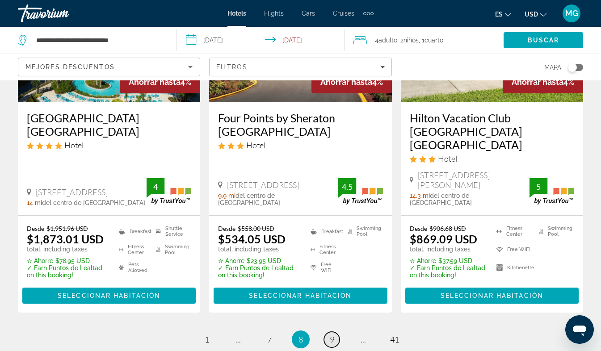
click at [333, 334] on span "9" at bounding box center [332, 339] width 4 height 10
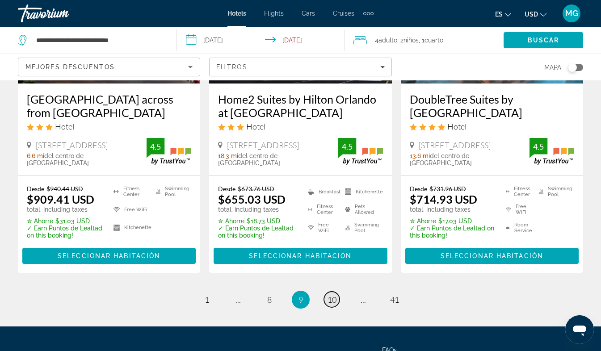
scroll to position [1272, 0]
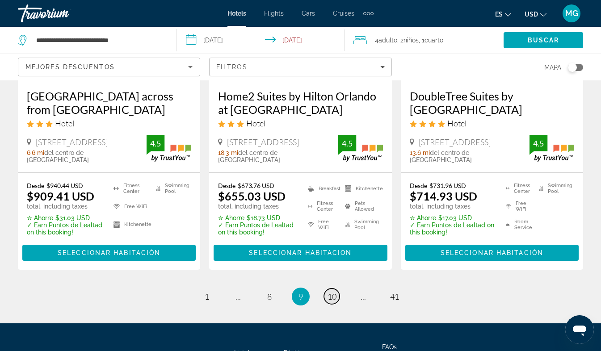
click at [334, 292] on span "10" at bounding box center [331, 297] width 9 height 10
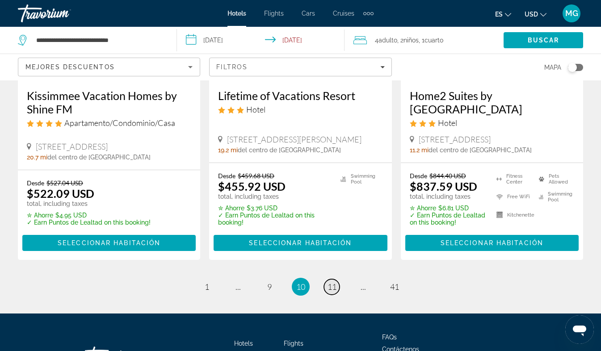
scroll to position [1297, 0]
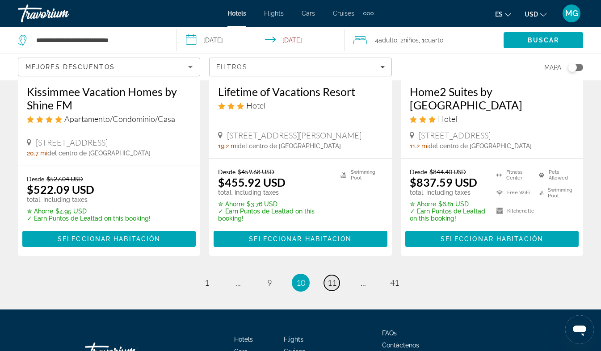
click at [334, 278] on span "11" at bounding box center [331, 283] width 9 height 10
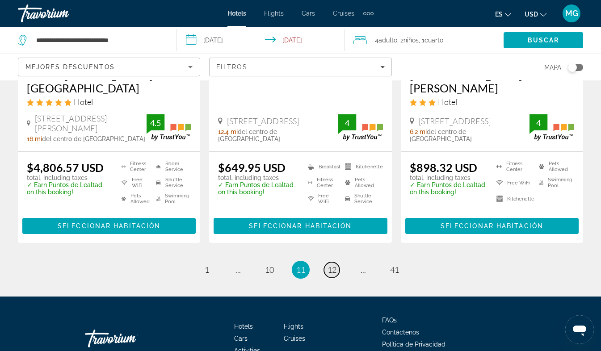
scroll to position [1300, 0]
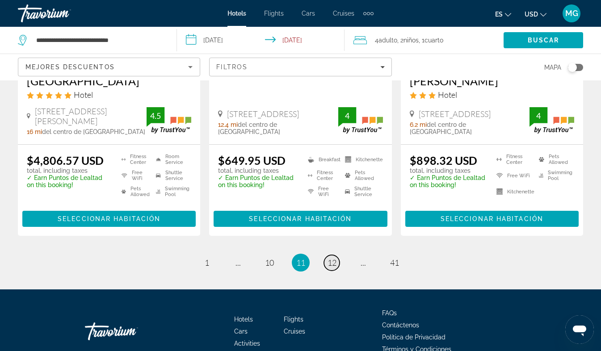
click at [334, 258] on span "12" at bounding box center [331, 263] width 9 height 10
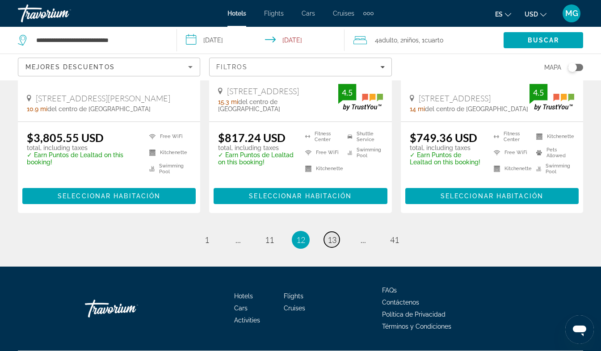
scroll to position [1264, 0]
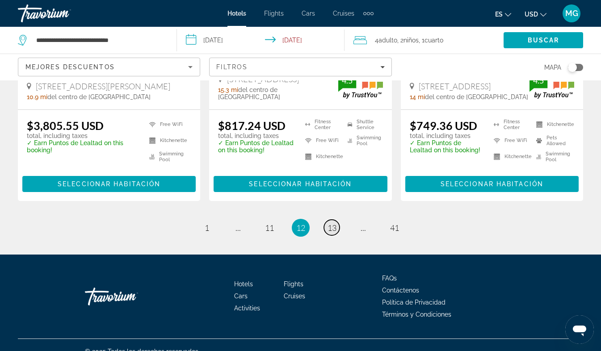
click at [331, 223] on span "13" at bounding box center [331, 228] width 9 height 10
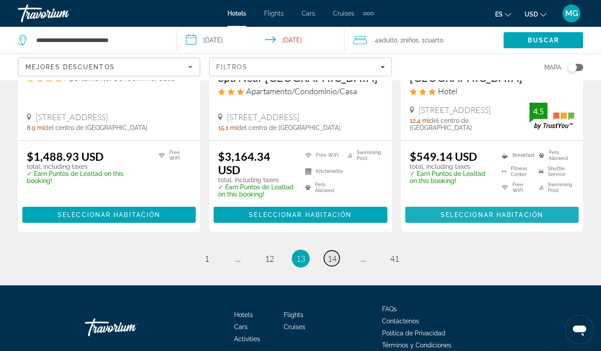
scroll to position [1274, 0]
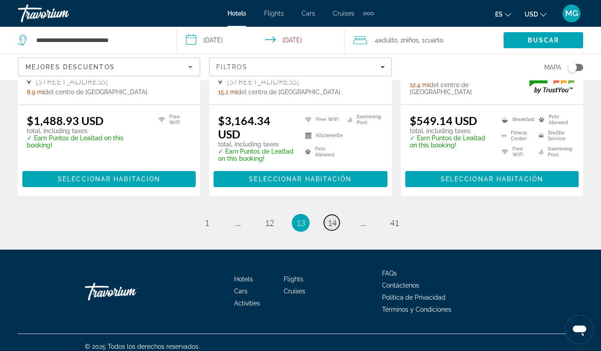
click at [334, 218] on span "14" at bounding box center [331, 223] width 9 height 10
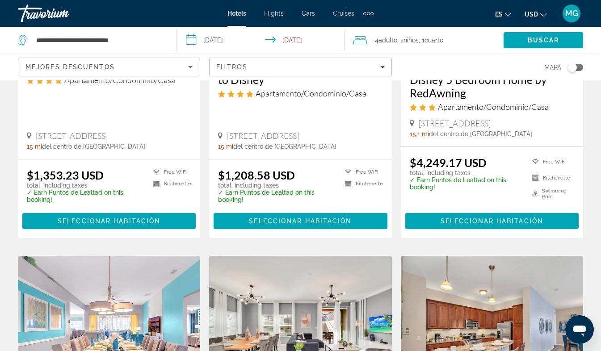
scroll to position [539, 0]
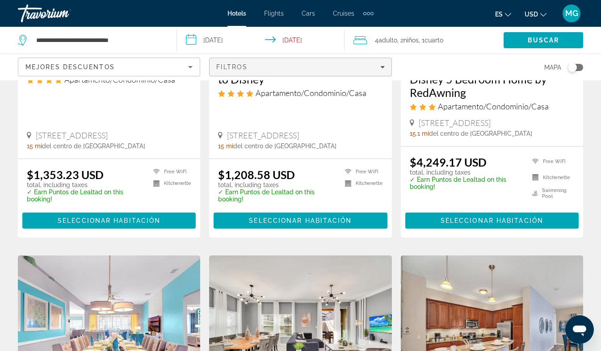
click at [381, 69] on icon "Filters" at bounding box center [382, 67] width 4 height 4
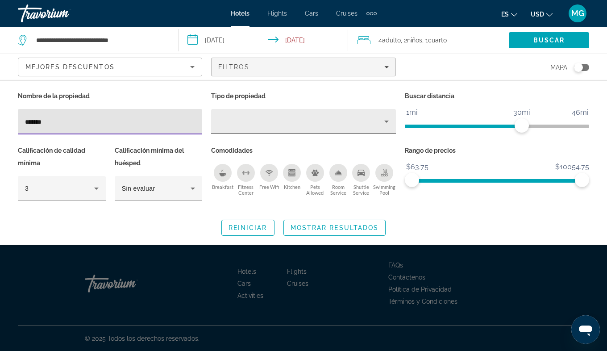
click at [386, 121] on icon "Property type" at bounding box center [386, 122] width 4 height 2
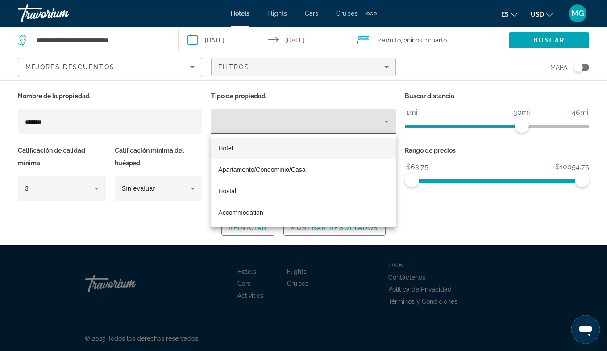
click at [235, 146] on mat-option "Hotel" at bounding box center [303, 148] width 184 height 21
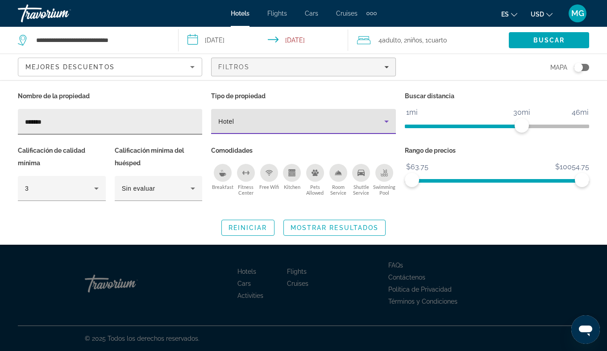
click at [33, 124] on input "*******" at bounding box center [110, 122] width 170 height 11
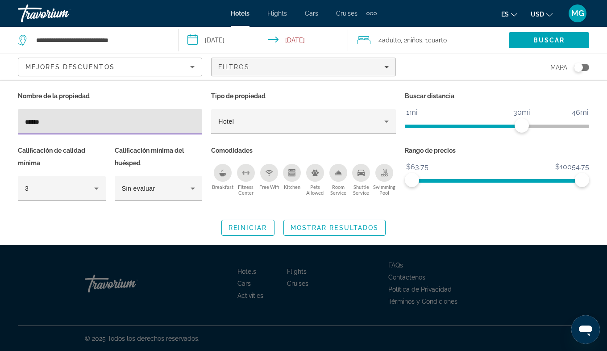
type input "*******"
click at [56, 120] on input "*******" at bounding box center [110, 122] width 170 height 11
click at [93, 125] on input "*******" at bounding box center [110, 122] width 170 height 11
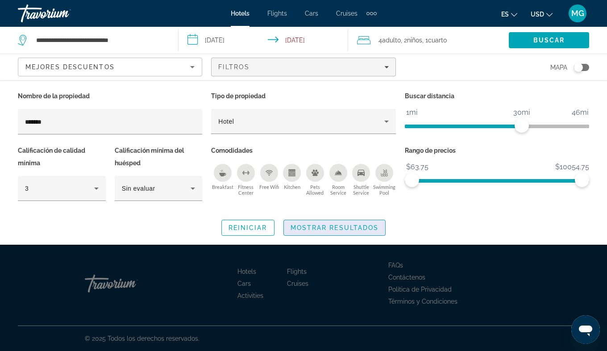
click at [332, 227] on span "Mostrar resultados" at bounding box center [335, 227] width 88 height 7
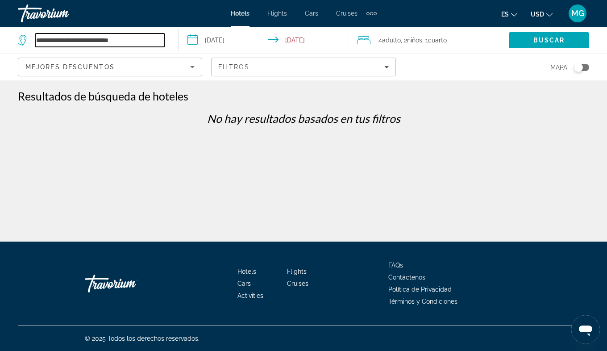
click at [60, 40] on input "**********" at bounding box center [99, 39] width 129 height 13
type input "**********"
click at [238, 13] on span "Hotels" at bounding box center [240, 13] width 19 height 7
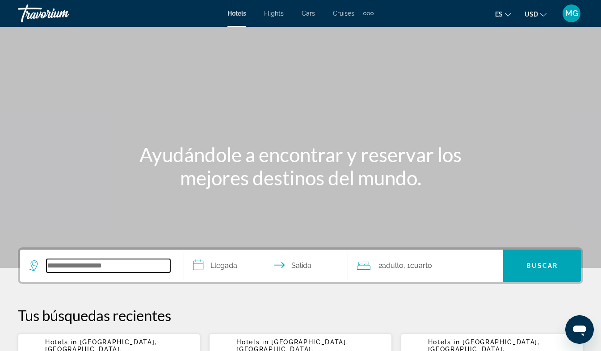
click at [80, 267] on input "Search hotel destination" at bounding box center [108, 265] width 124 height 13
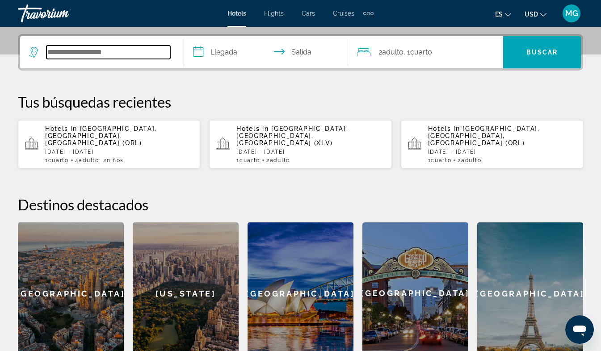
scroll to position [218, 0]
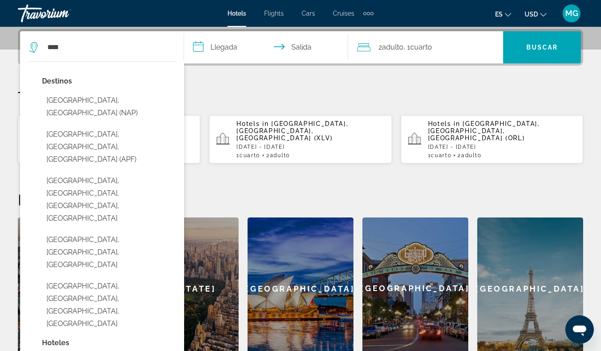
drag, startPoint x: 93, startPoint y: 119, endPoint x: 72, endPoint y: 121, distance: 21.6
click at [72, 126] on button "[GEOGRAPHIC_DATA], [GEOGRAPHIC_DATA], [GEOGRAPHIC_DATA] (APF)" at bounding box center [108, 147] width 133 height 42
type input "**********"
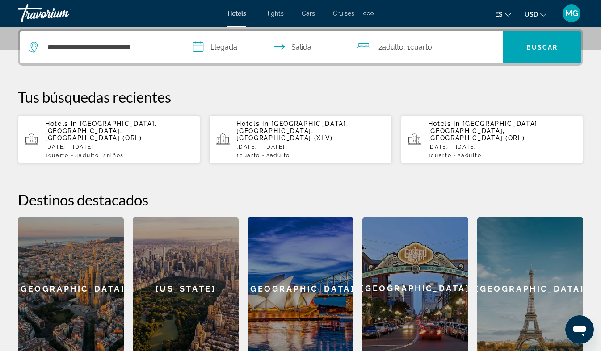
click at [219, 50] on input "**********" at bounding box center [267, 48] width 167 height 35
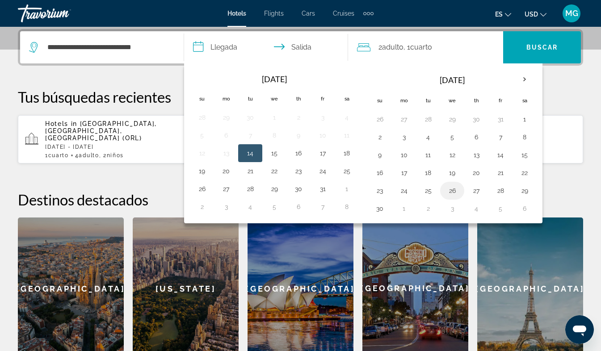
click at [451, 188] on button "26" at bounding box center [452, 190] width 14 height 13
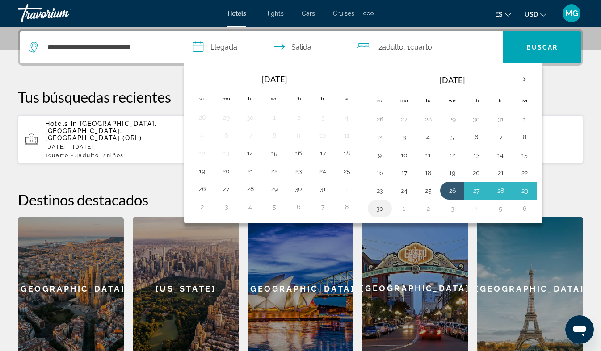
click at [380, 206] on button "30" at bounding box center [379, 208] width 14 height 13
type input "**********"
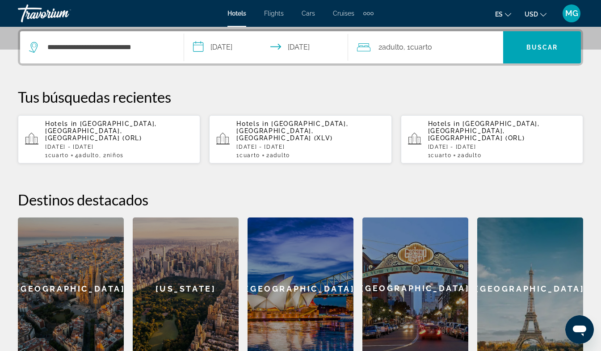
click at [397, 49] on span "Adulto" at bounding box center [392, 47] width 21 height 8
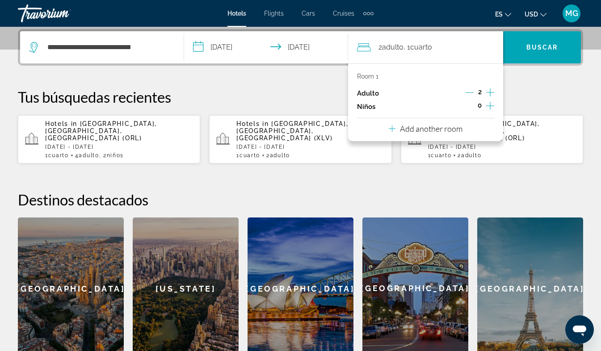
click at [489, 92] on icon "Increment adults" at bounding box center [490, 92] width 8 height 8
click at [488, 105] on icon "Increment children" at bounding box center [490, 105] width 8 height 11
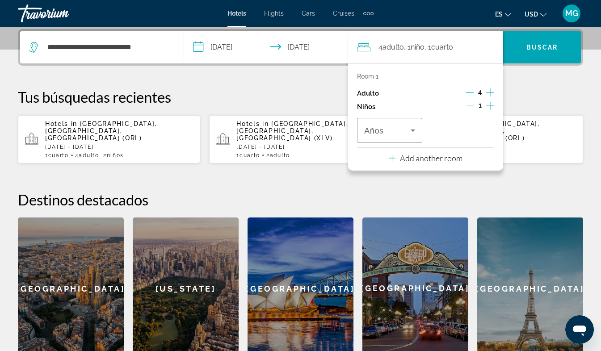
click at [488, 105] on icon "Increment children" at bounding box center [490, 105] width 8 height 11
click at [411, 131] on icon "Travelers: 4 adults, 2 children" at bounding box center [412, 130] width 11 height 11
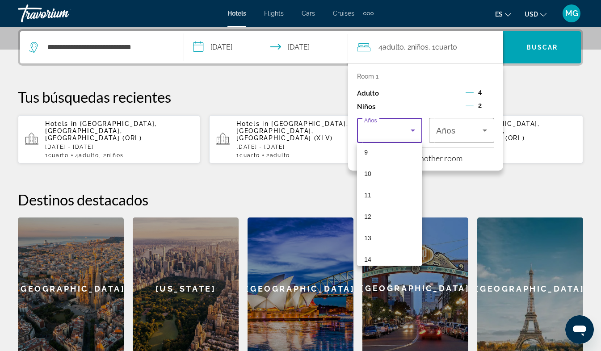
scroll to position [198, 0]
click at [378, 258] on mat-option "14" at bounding box center [389, 258] width 65 height 21
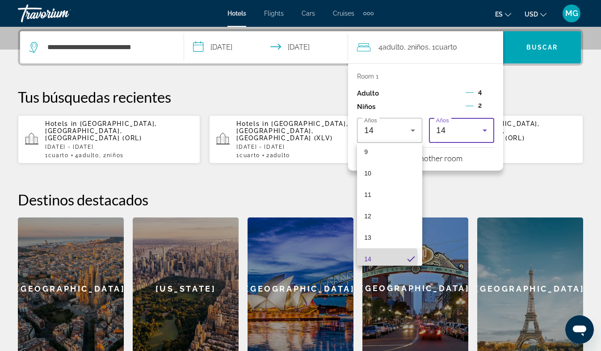
scroll to position [0, 0]
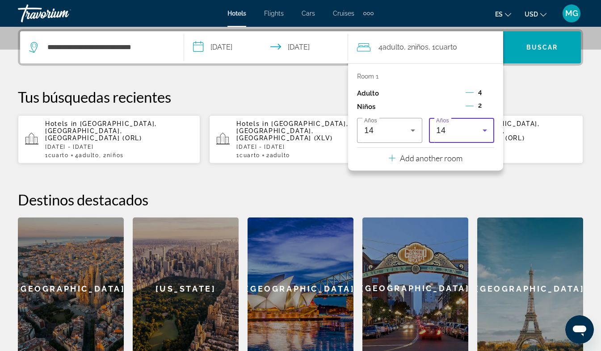
click at [484, 130] on icon "Travelers: 4 adults, 2 children" at bounding box center [484, 130] width 4 height 2
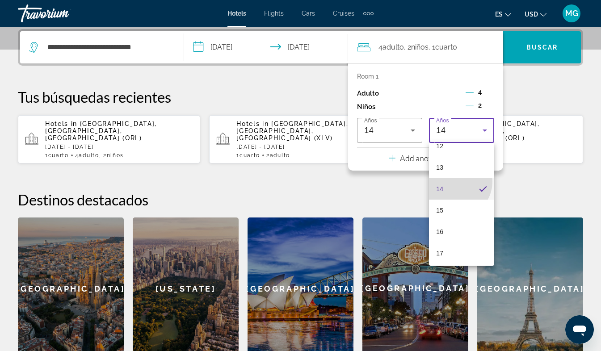
scroll to position [270, 0]
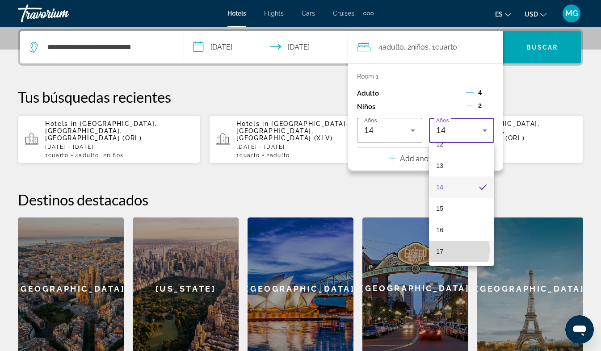
click at [450, 250] on mat-option "17" at bounding box center [461, 251] width 65 height 21
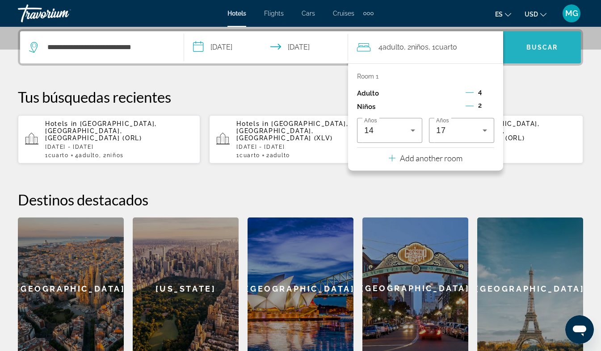
click at [545, 47] on span "Buscar" at bounding box center [542, 47] width 32 height 7
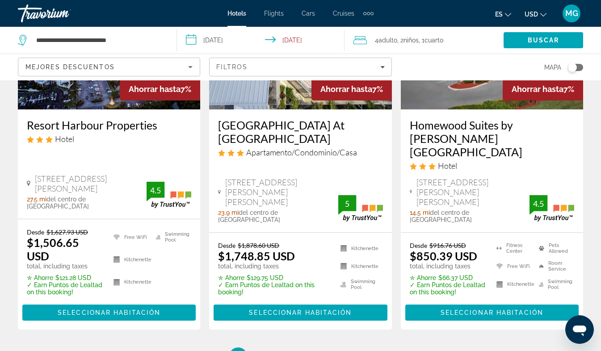
scroll to position [1272, 0]
click at [272, 349] on link "page 2" at bounding box center [269, 357] width 16 height 16
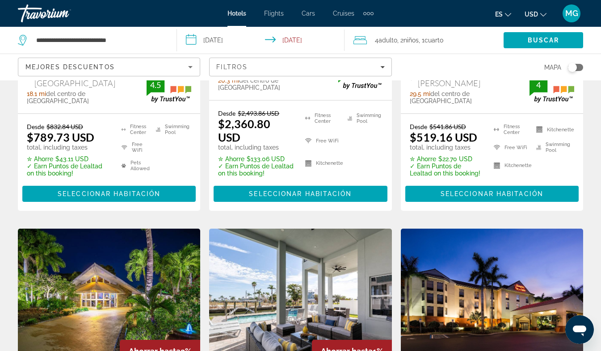
scroll to position [240, 0]
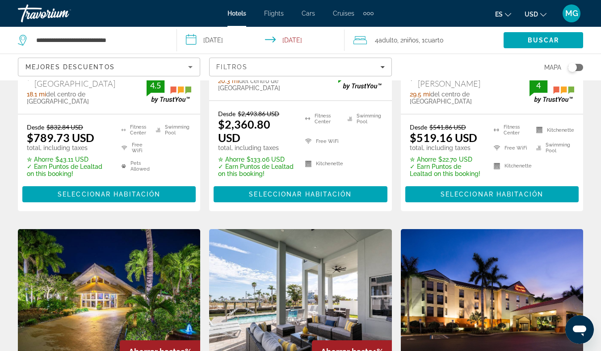
click at [342, 11] on span "Cruises" at bounding box center [343, 13] width 21 height 7
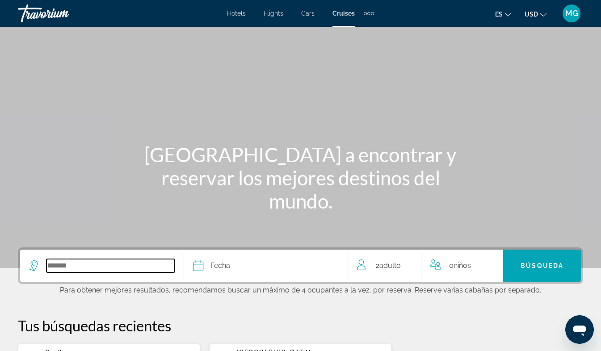
click at [71, 261] on input "Select cruise destination" at bounding box center [110, 265] width 128 height 13
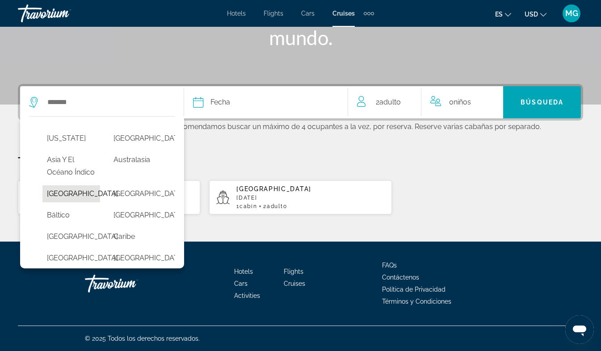
click at [68, 202] on button "[GEOGRAPHIC_DATA]" at bounding box center [71, 193] width 58 height 17
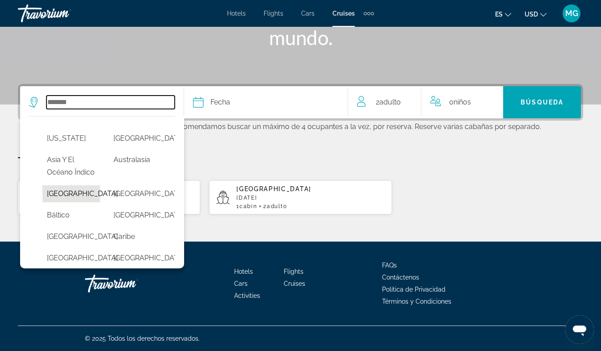
type input "*******"
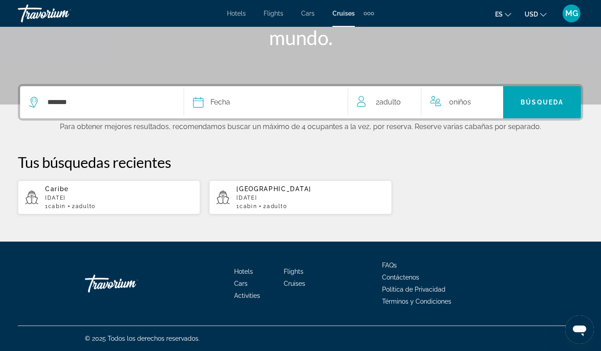
click at [240, 102] on div "Fecha" at bounding box center [266, 102] width 146 height 13
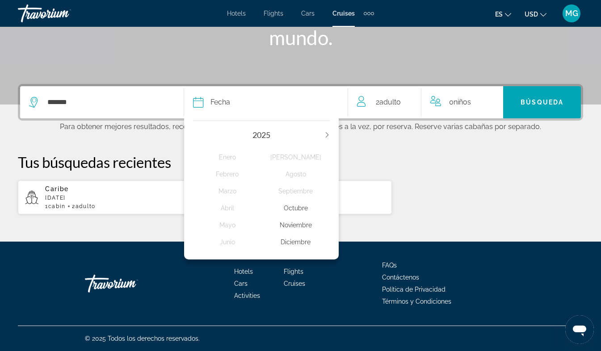
click at [296, 223] on div "Noviembre" at bounding box center [295, 225] width 68 height 16
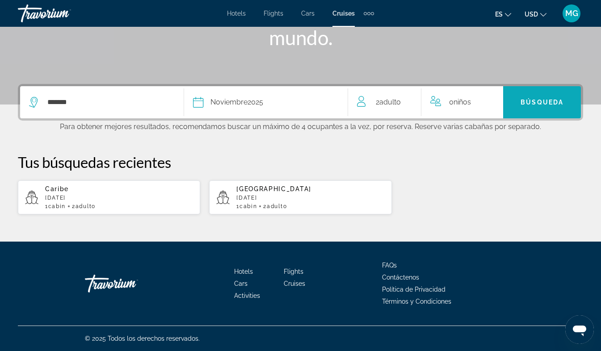
click at [545, 109] on span "Search" at bounding box center [542, 102] width 78 height 21
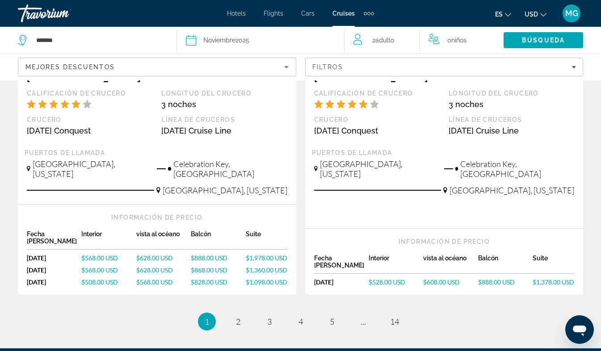
scroll to position [1063, 0]
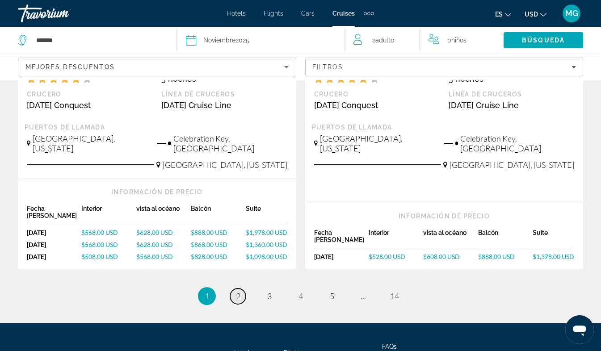
click at [242, 288] on link "page 2" at bounding box center [238, 296] width 16 height 16
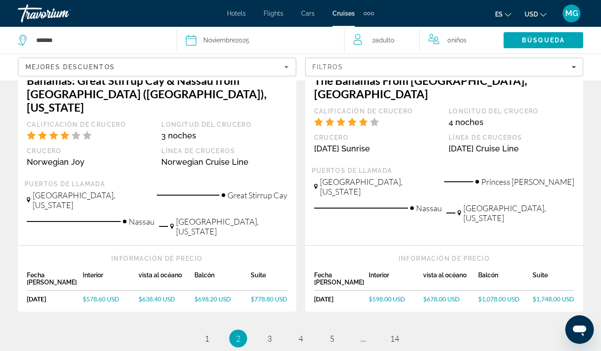
scroll to position [1048, 0]
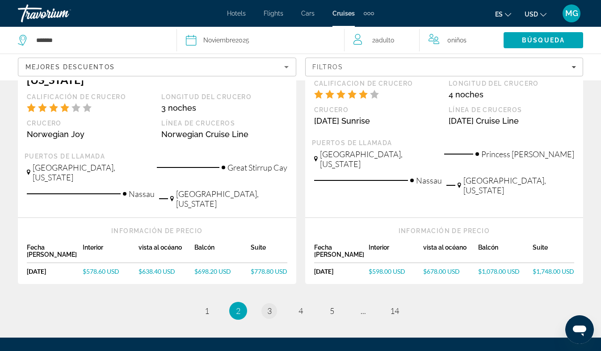
click at [268, 306] on span "3" at bounding box center [269, 311] width 4 height 10
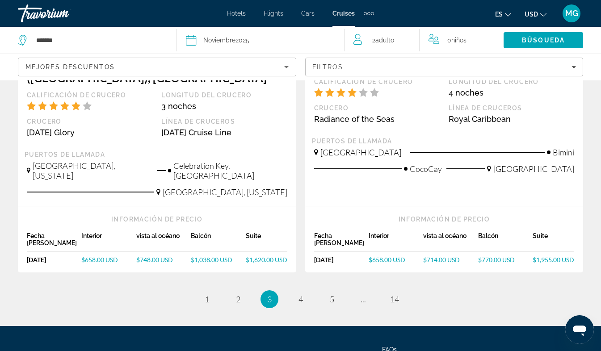
scroll to position [1072, 0]
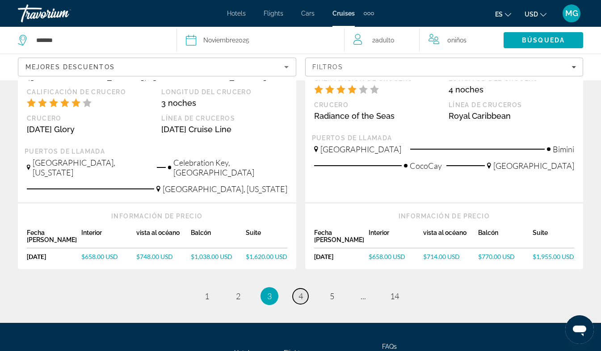
click at [302, 291] on span "4" at bounding box center [300, 296] width 4 height 10
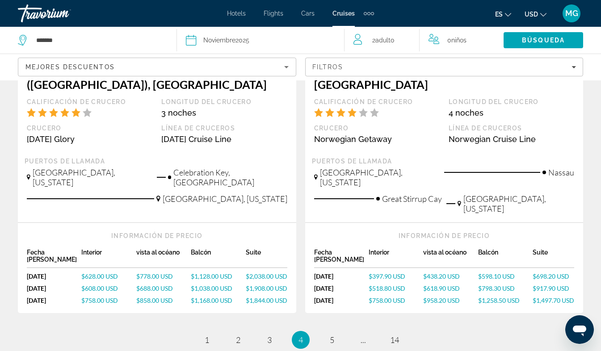
scroll to position [1030, 0]
click at [333, 334] on span "5" at bounding box center [332, 339] width 4 height 10
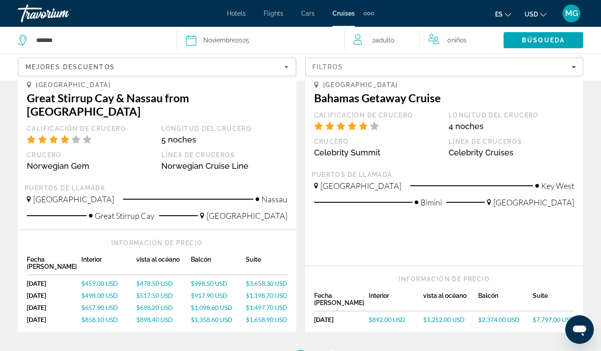
scroll to position [1005, 0]
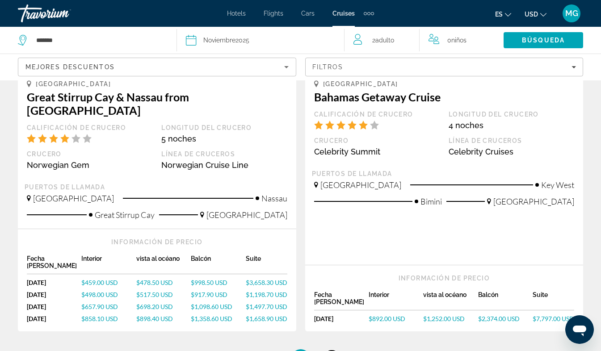
click at [333, 351] on span "6" at bounding box center [332, 358] width 4 height 10
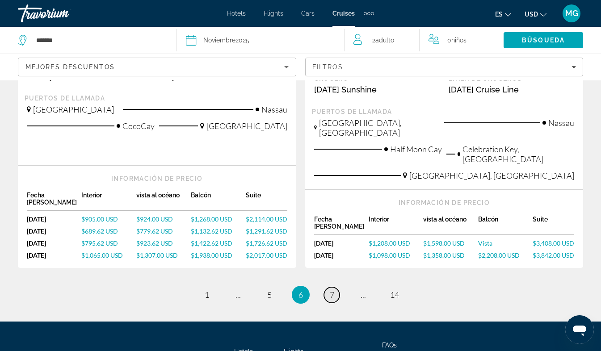
scroll to position [1048, 0]
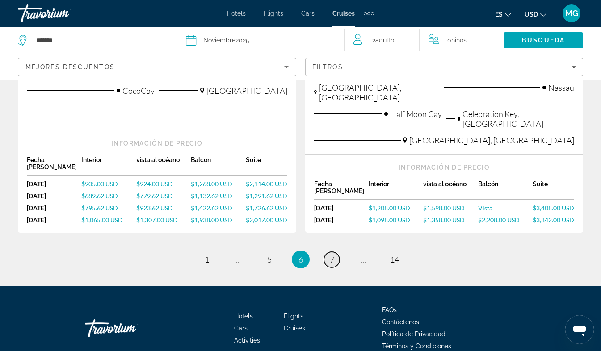
click at [333, 255] on span "7" at bounding box center [332, 260] width 4 height 10
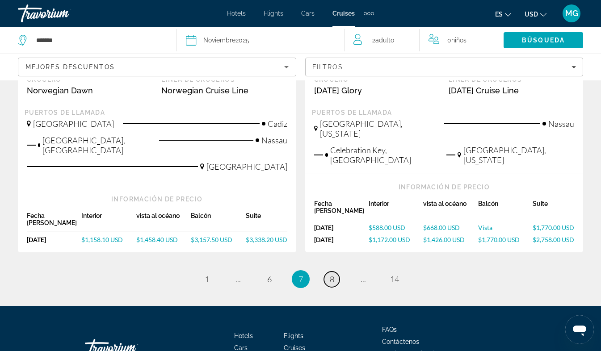
scroll to position [1077, 0]
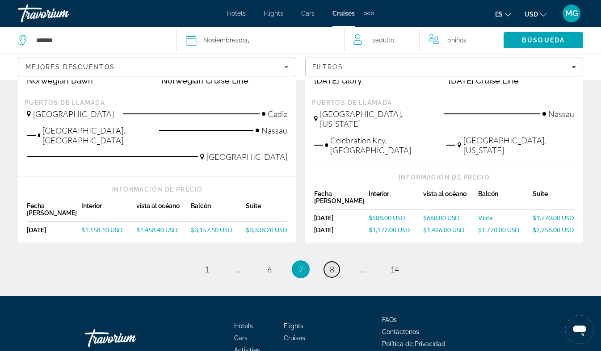
click at [334, 264] on span "8" at bounding box center [332, 269] width 4 height 10
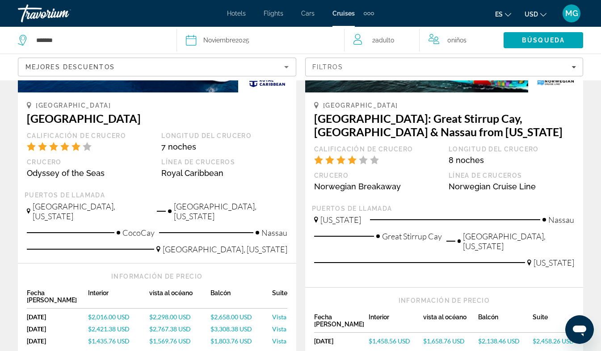
scroll to position [1112, 0]
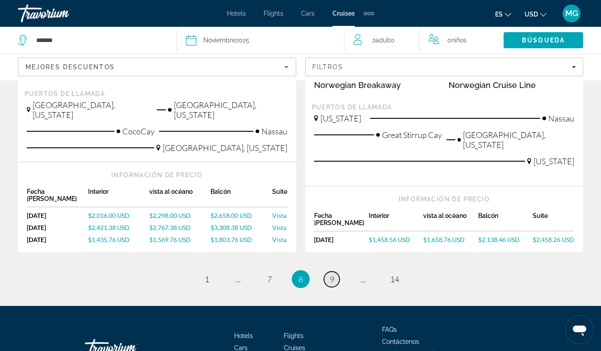
click at [333, 274] on span "9" at bounding box center [332, 279] width 4 height 10
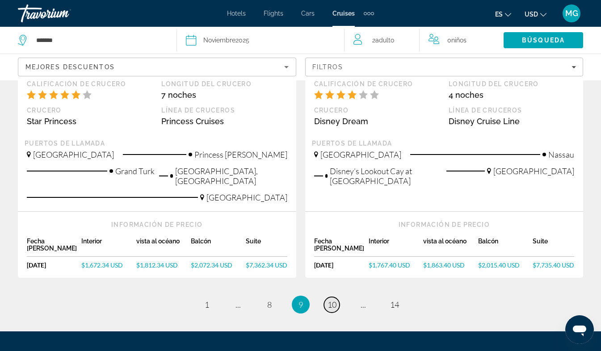
scroll to position [1093, 0]
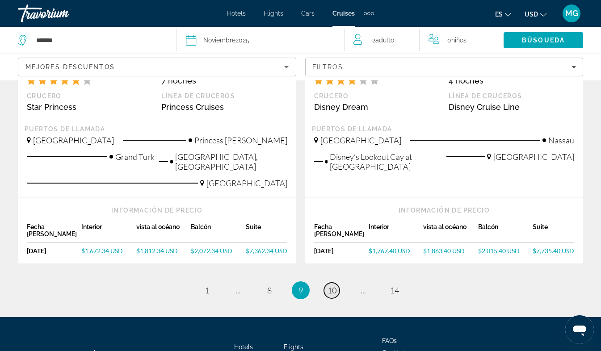
click at [332, 285] on span "10" at bounding box center [331, 290] width 9 height 10
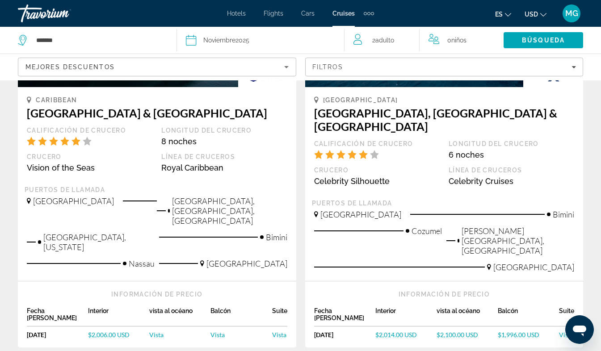
scroll to position [1033, 0]
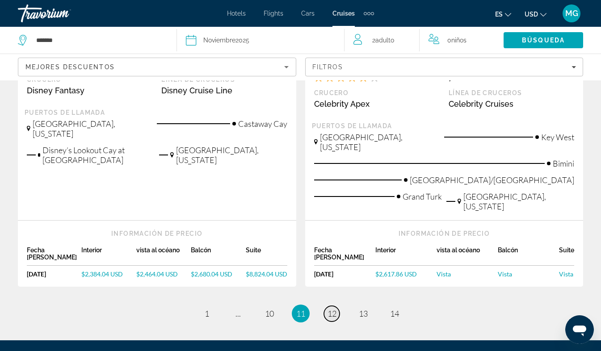
scroll to position [1044, 0]
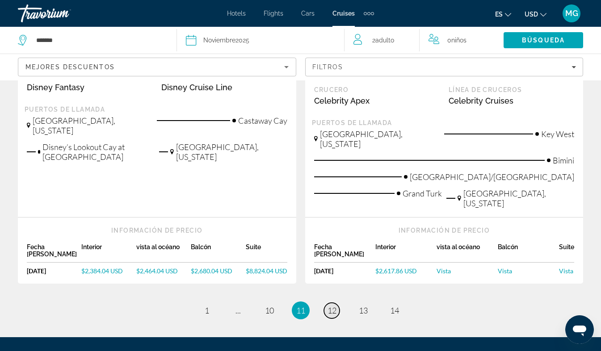
click at [334, 305] on span "12" at bounding box center [331, 310] width 9 height 10
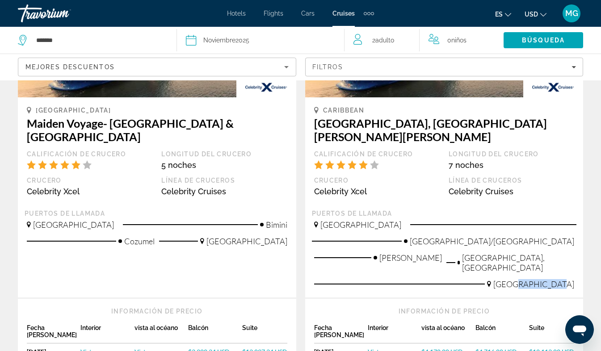
scroll to position [1044, 0]
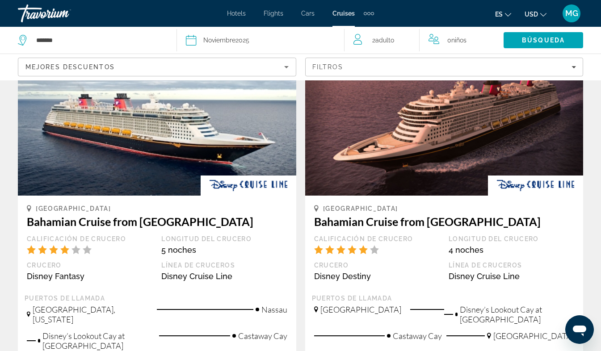
scroll to position [491, 0]
